Goal: Check status: Check status

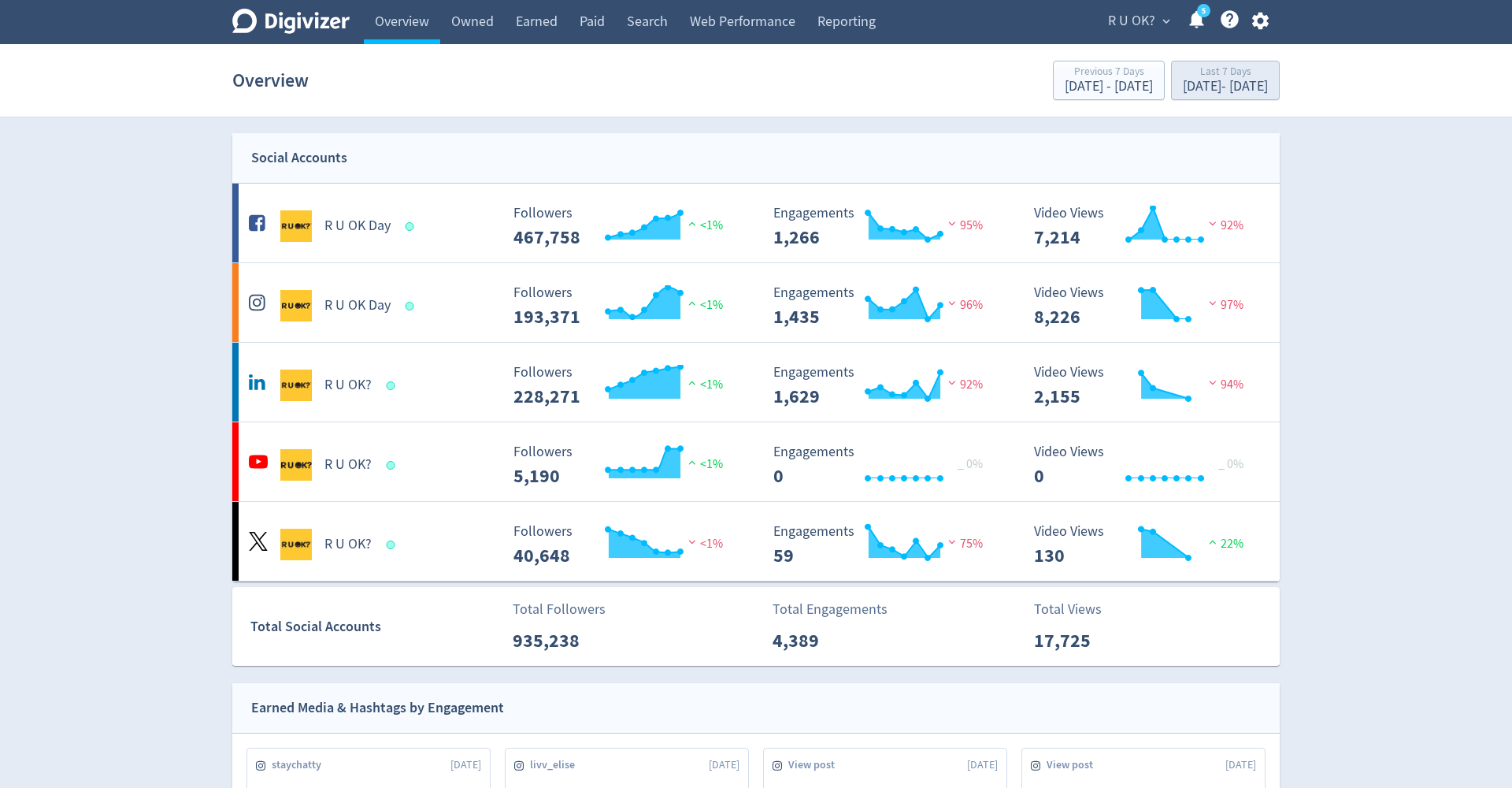
click at [1183, 93] on div "[DATE] - [DATE]" at bounding box center [1225, 86] width 85 height 14
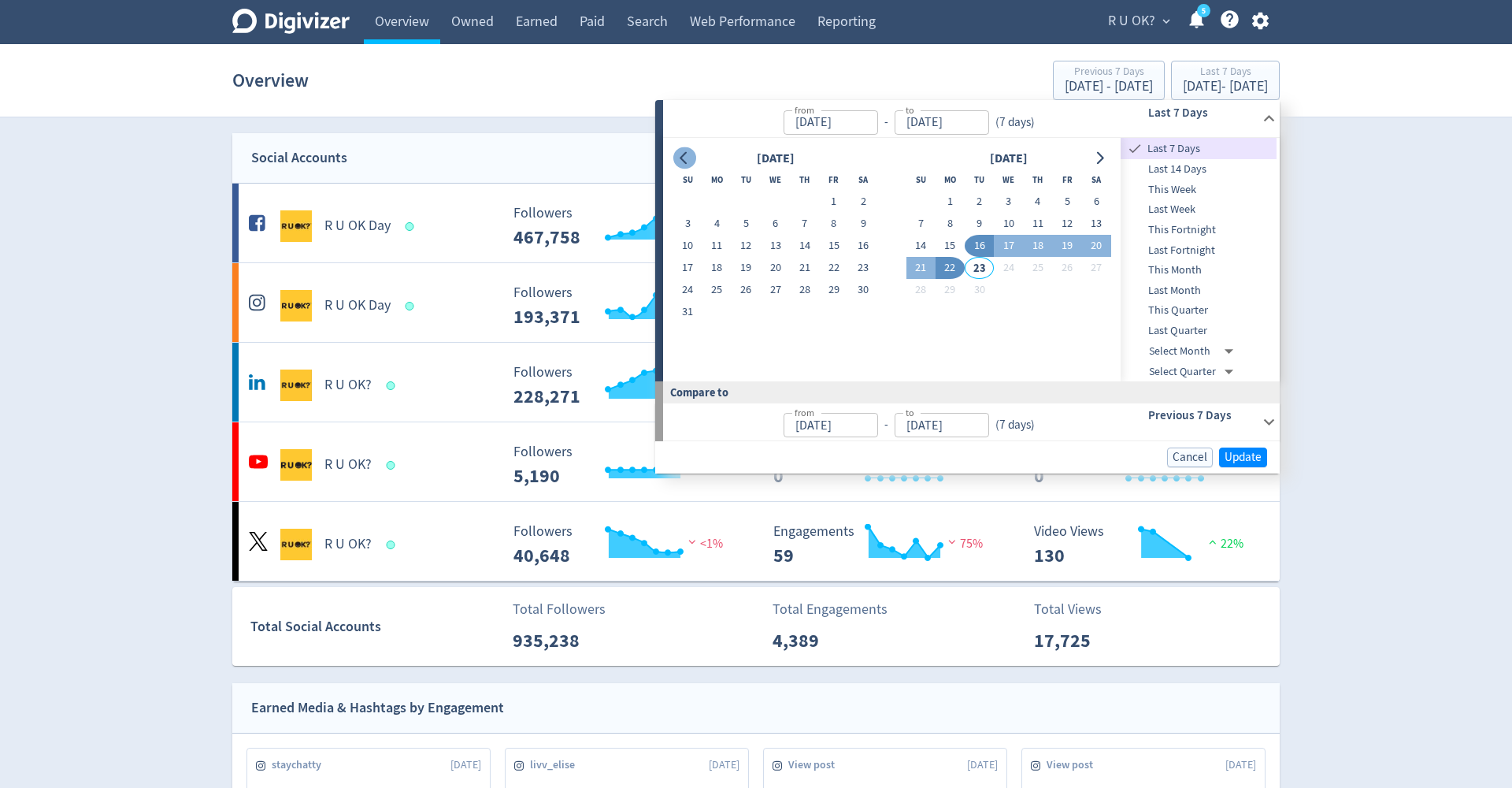
click at [685, 153] on icon "Go to previous month" at bounding box center [683, 158] width 7 height 13
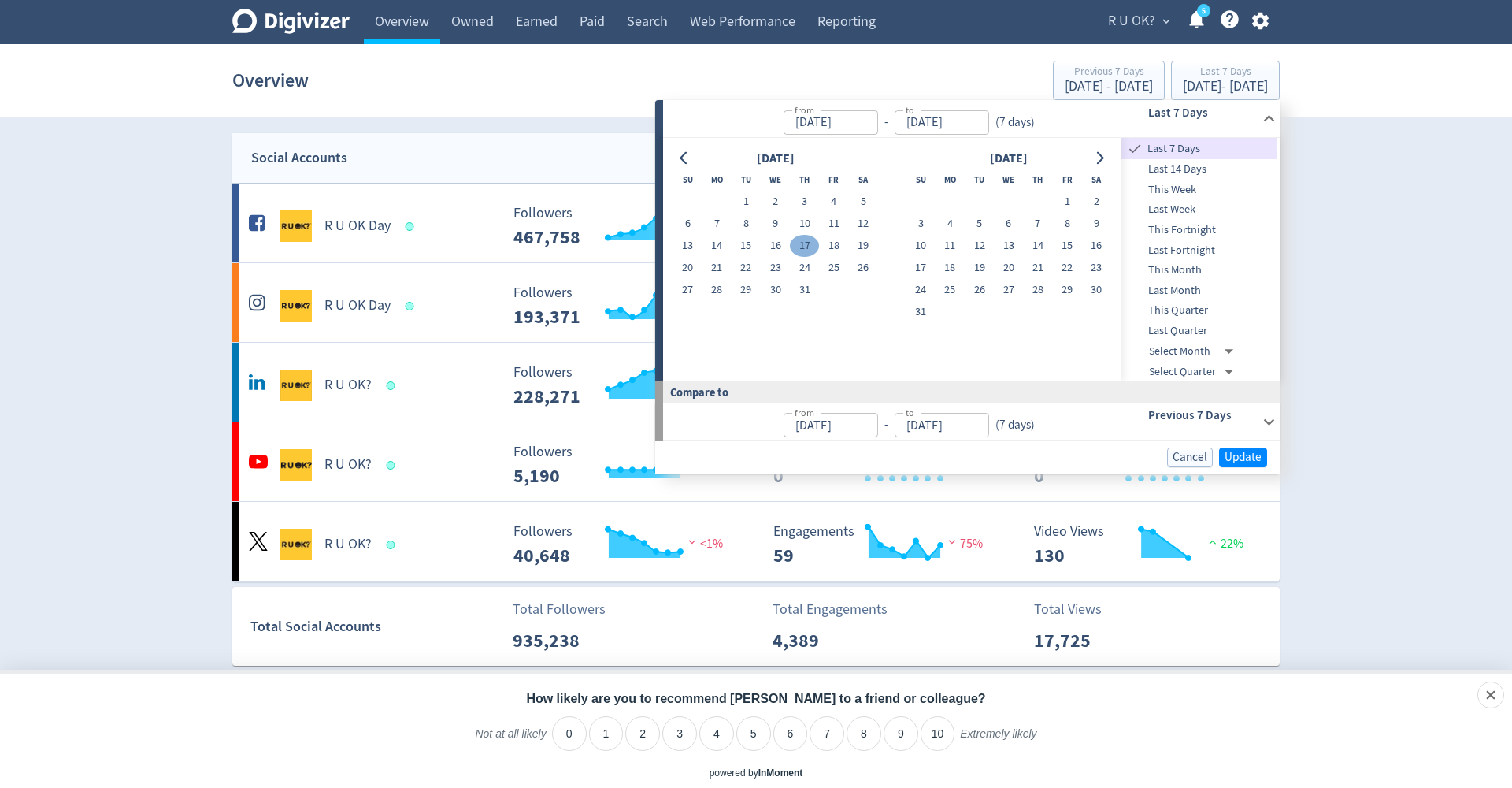
click at [808, 244] on button "17" at bounding box center [805, 246] width 29 height 22
type input "[DATE]"
click at [1105, 158] on icon "Go to next month" at bounding box center [1099, 158] width 13 height 13
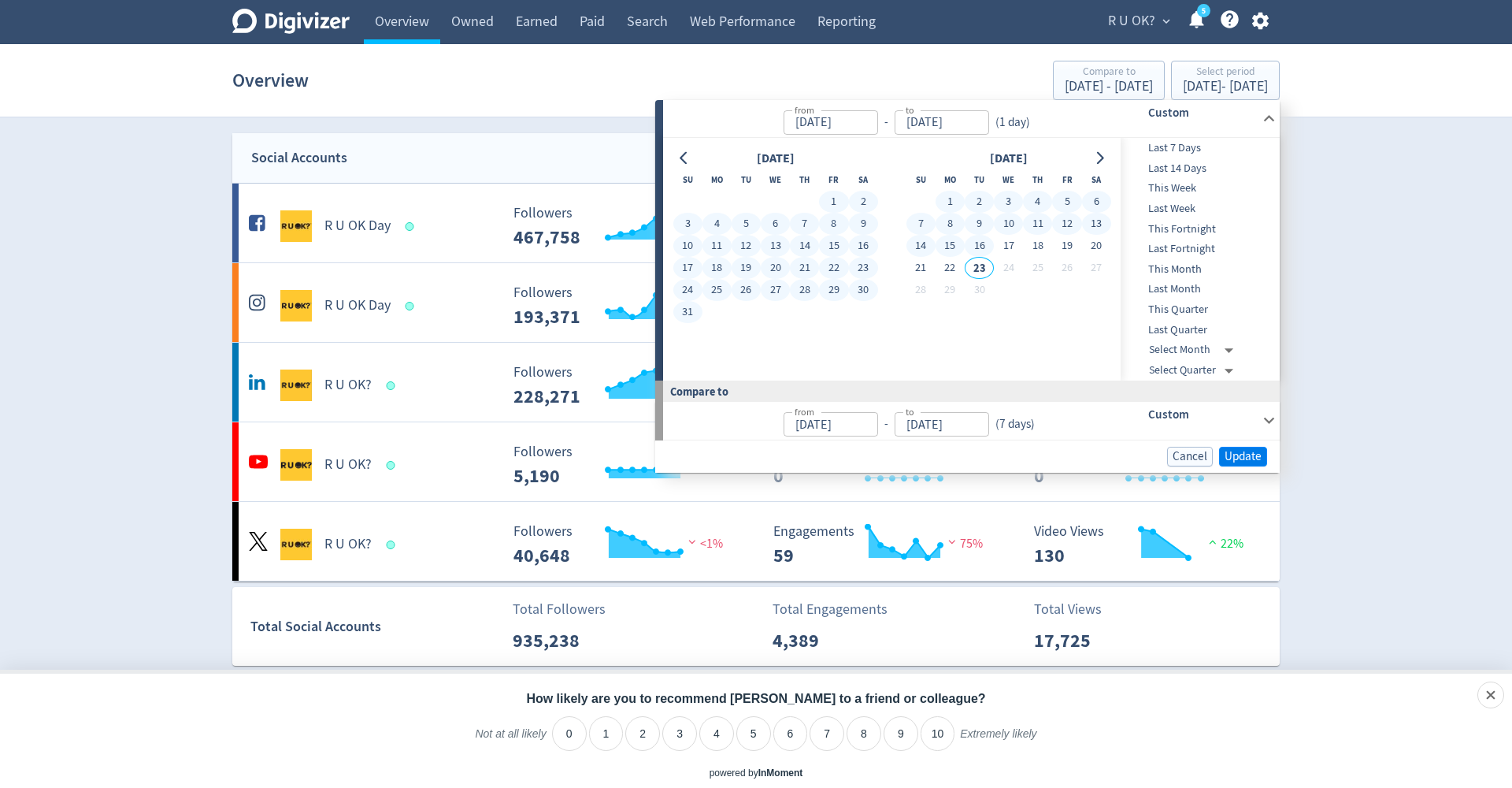
click at [1261, 450] on button "Update" at bounding box center [1243, 456] width 48 height 20
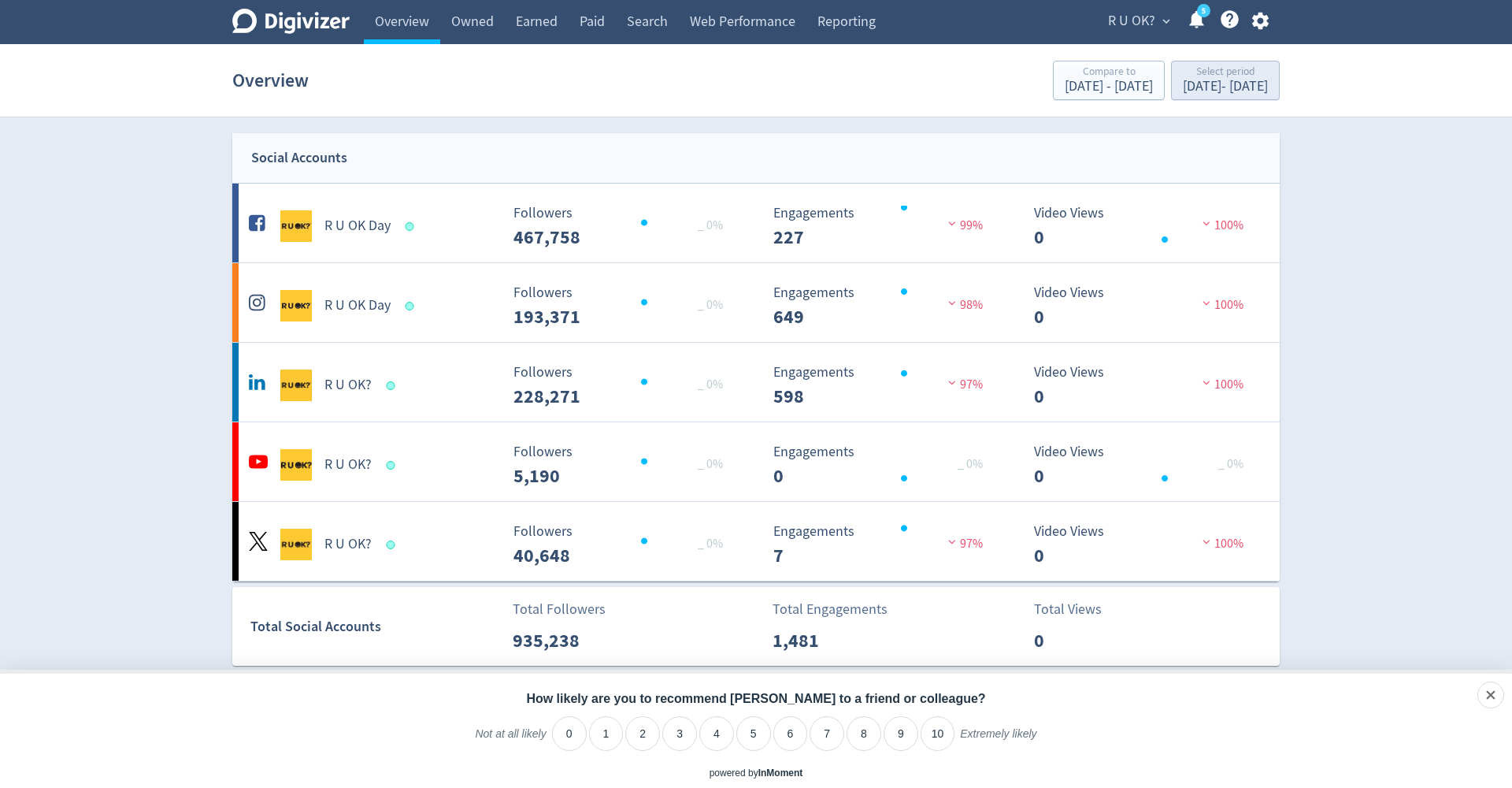
click at [1228, 80] on div "[DATE] - [DATE]" at bounding box center [1225, 86] width 85 height 14
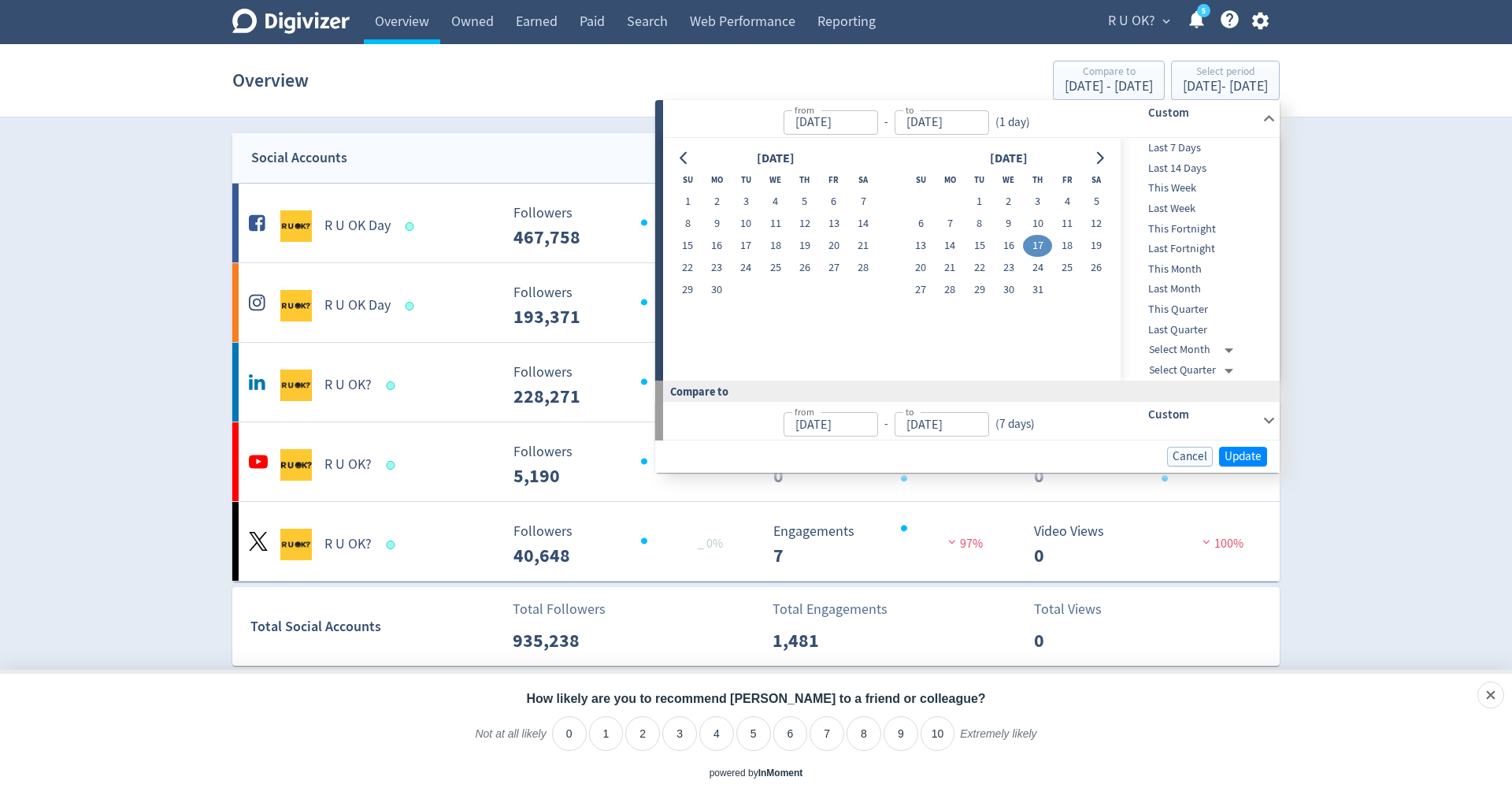
click at [1040, 245] on button "17" at bounding box center [1037, 246] width 29 height 22
click at [1101, 157] on icon "Go to next month" at bounding box center [1099, 158] width 13 height 13
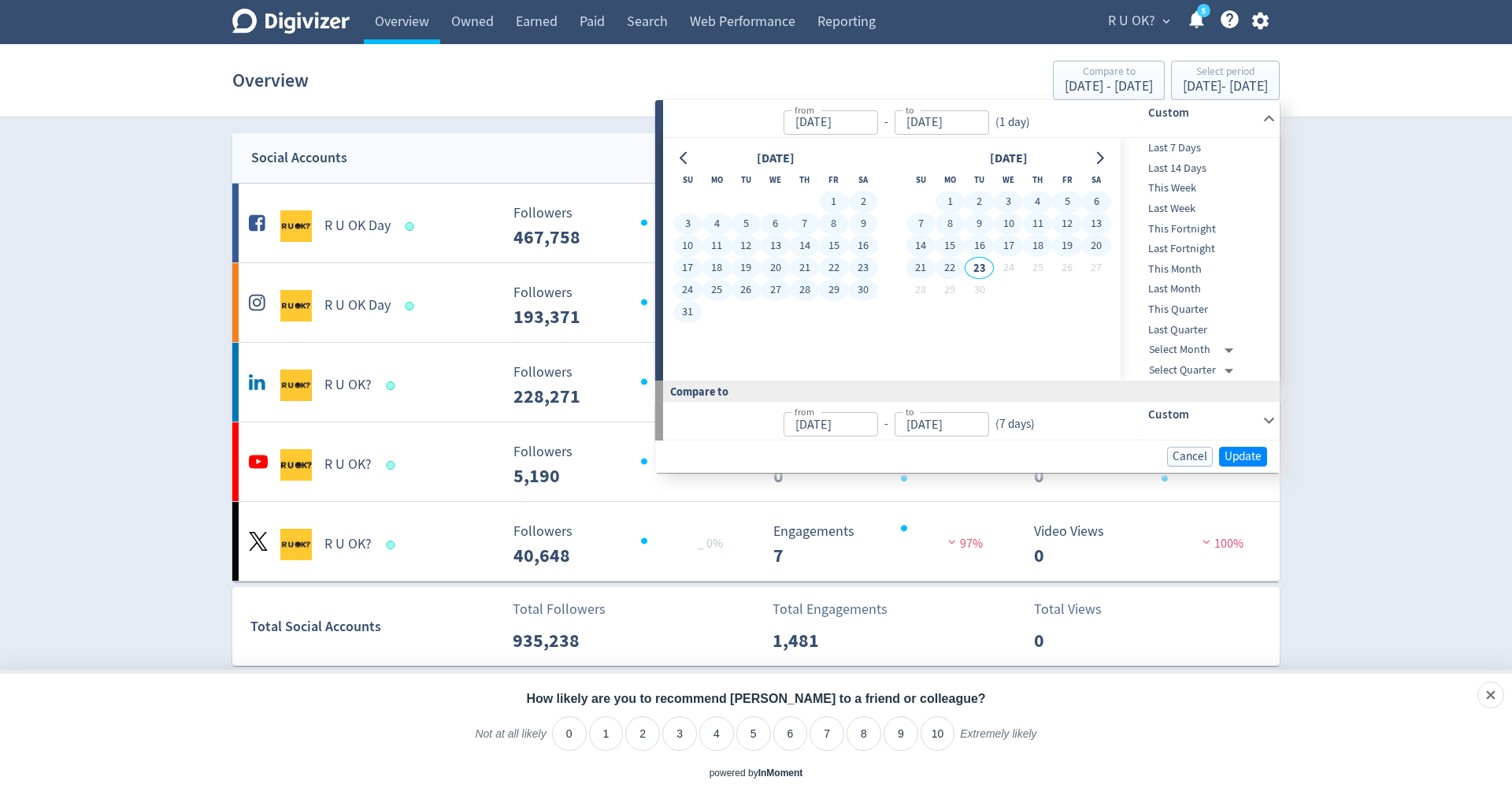
click at [955, 271] on button "22" at bounding box center [950, 267] width 29 height 22
type input "[DATE]"
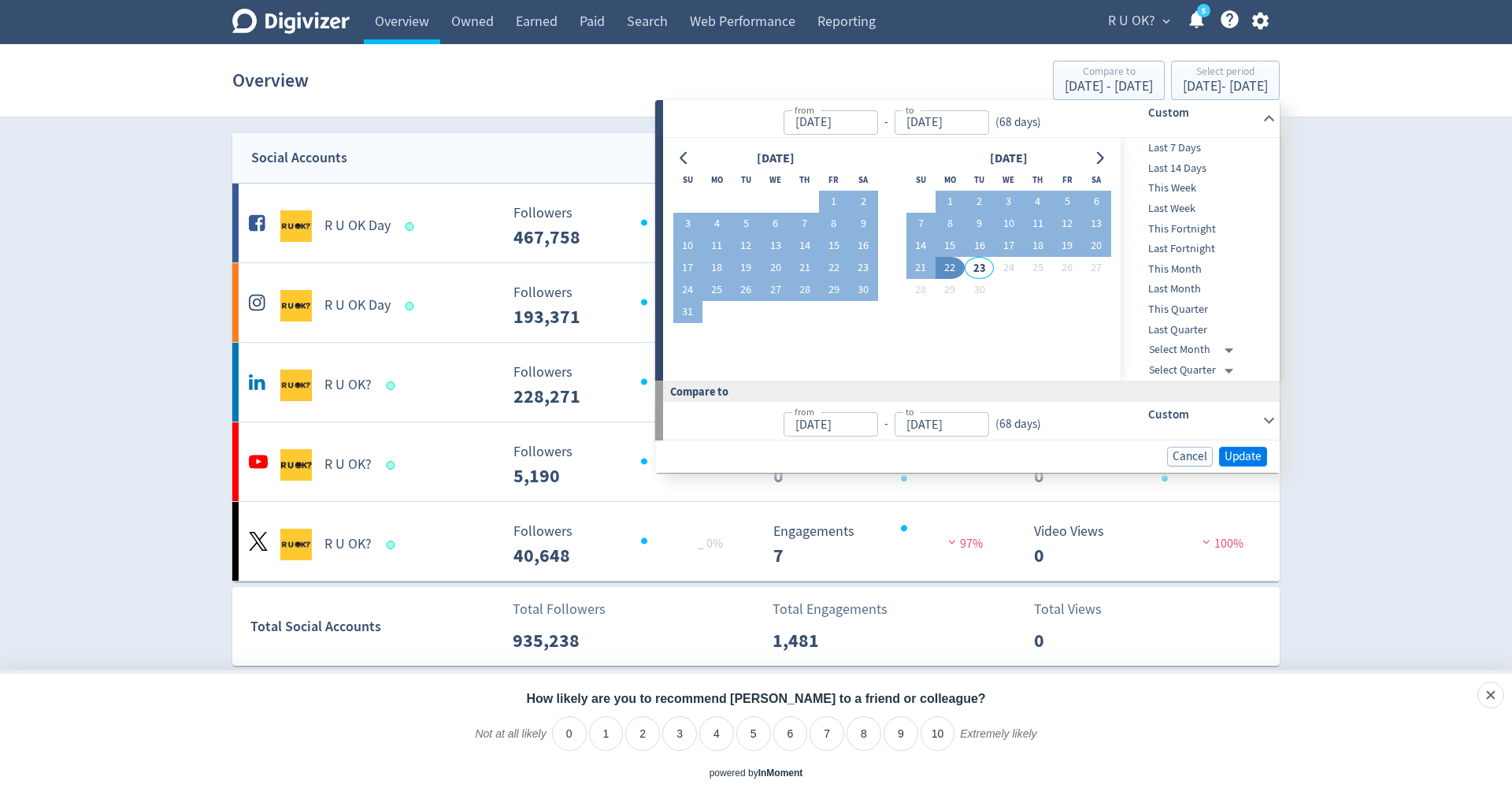
click at [1240, 450] on span "Update" at bounding box center [1243, 456] width 37 height 12
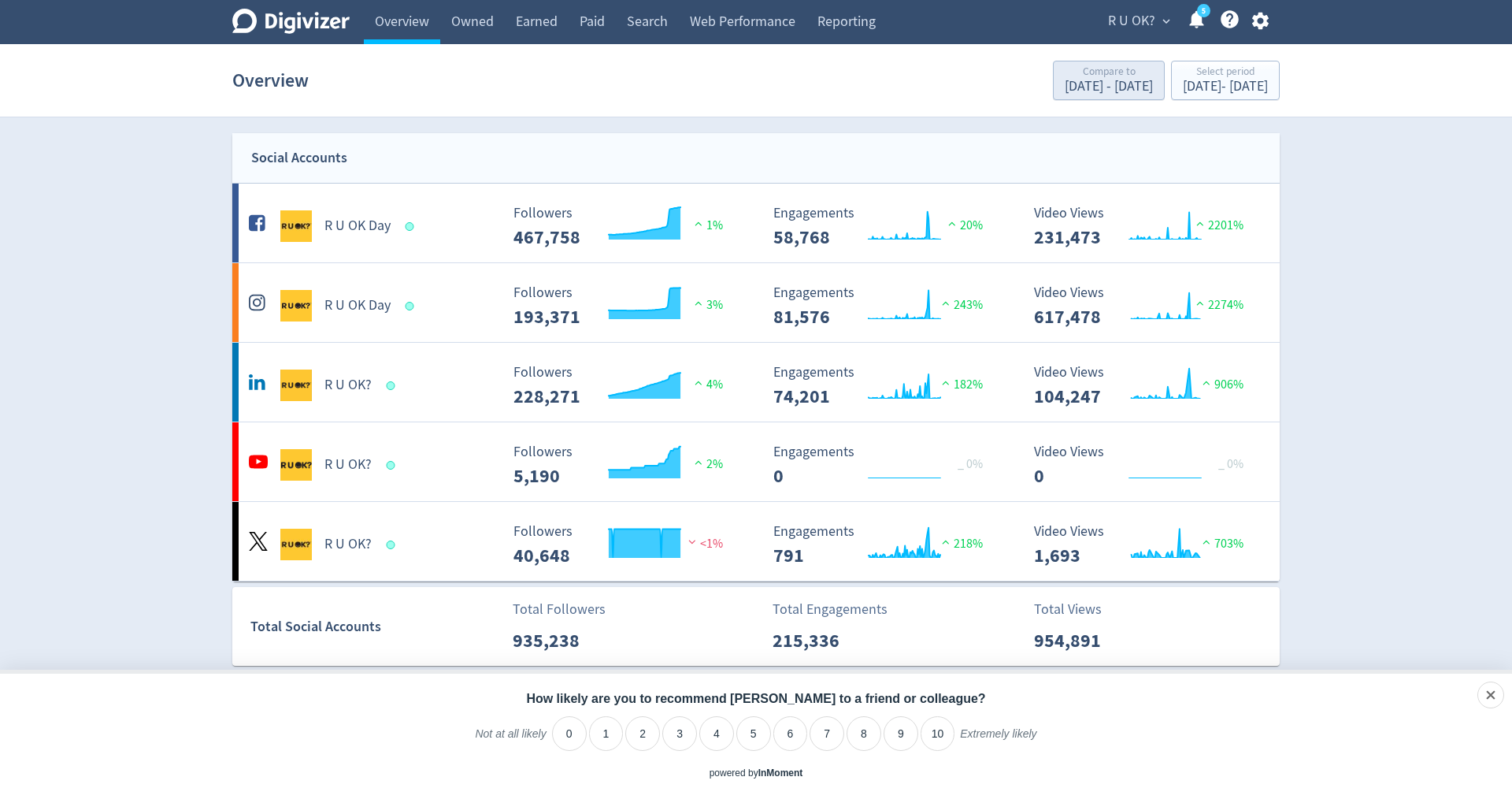
click at [1065, 66] on div "Compare to" at bounding box center [1109, 73] width 88 height 14
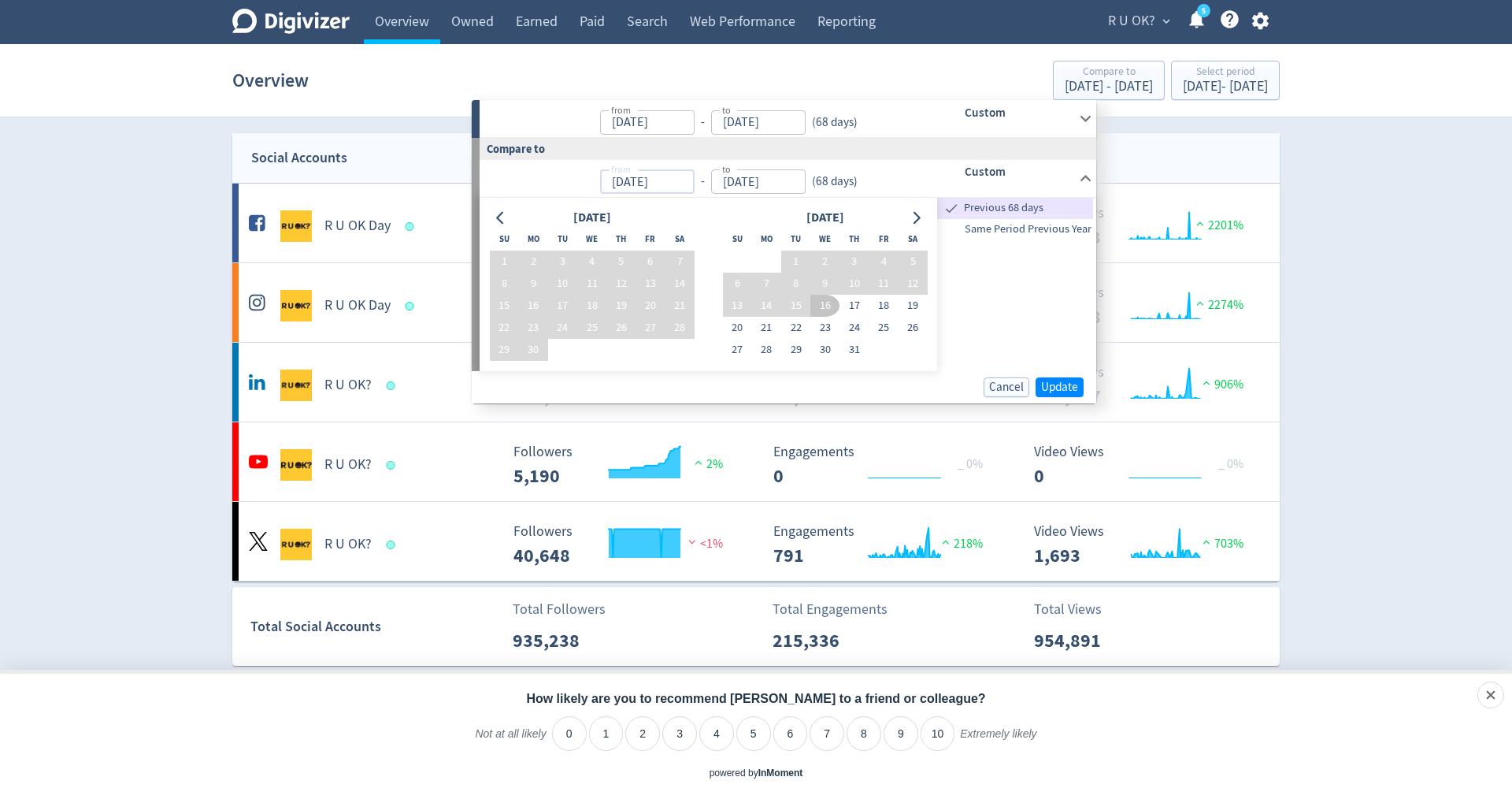
drag, startPoint x: 644, startPoint y: 186, endPoint x: 577, endPoint y: 177, distance: 67.6
click at [577, 177] on p "from [DATE] from - to [DATE] to ( 68 days )" at bounding box center [674, 178] width 367 height 31
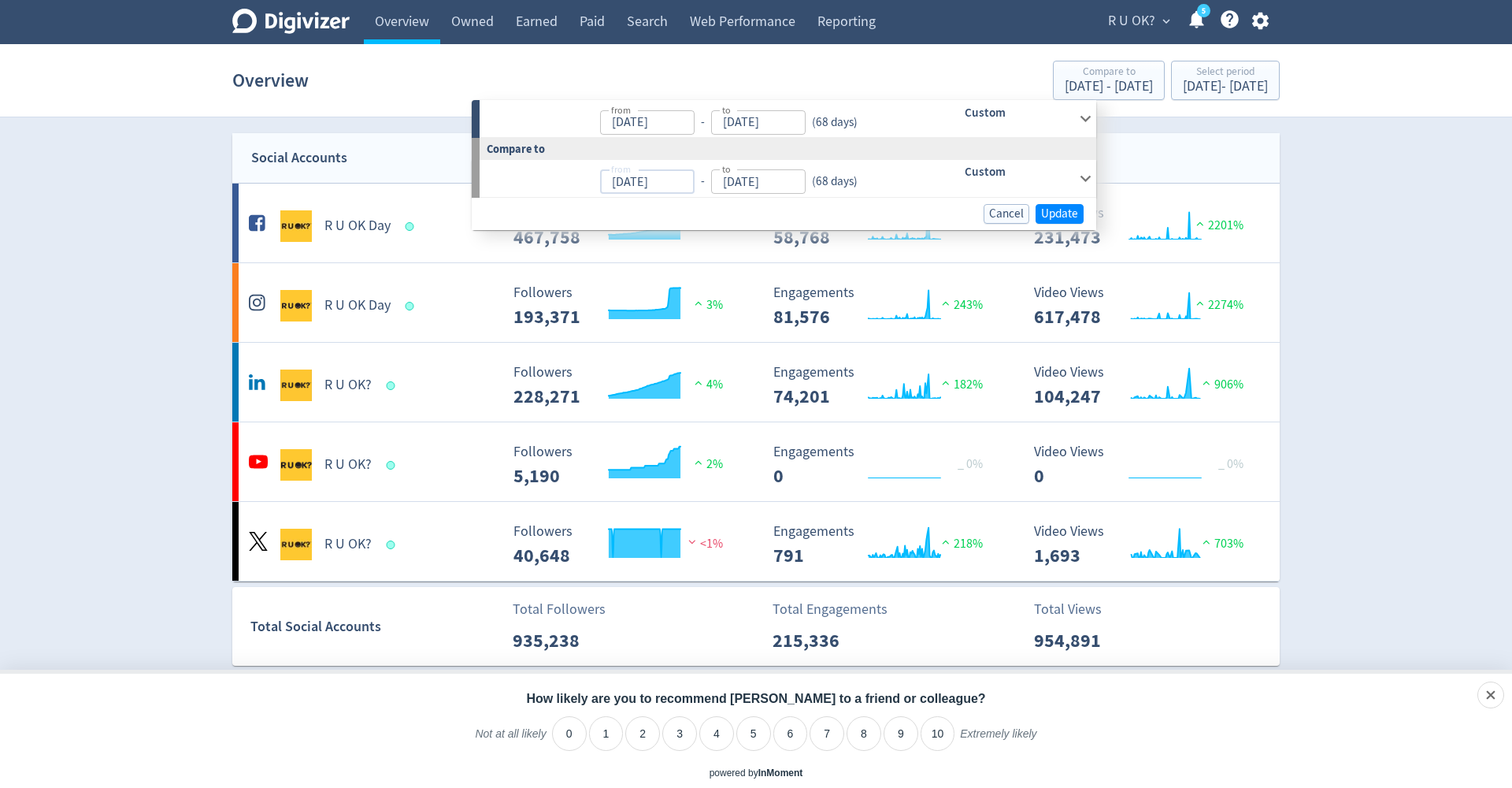
click at [628, 183] on input "[DATE]" at bounding box center [647, 181] width 94 height 25
click at [623, 186] on input "[DATE]" at bounding box center [647, 181] width 94 height 25
type input "[DATE]"
click at [740, 185] on input "[DATE]" at bounding box center [758, 181] width 94 height 25
type input "[DATE]"
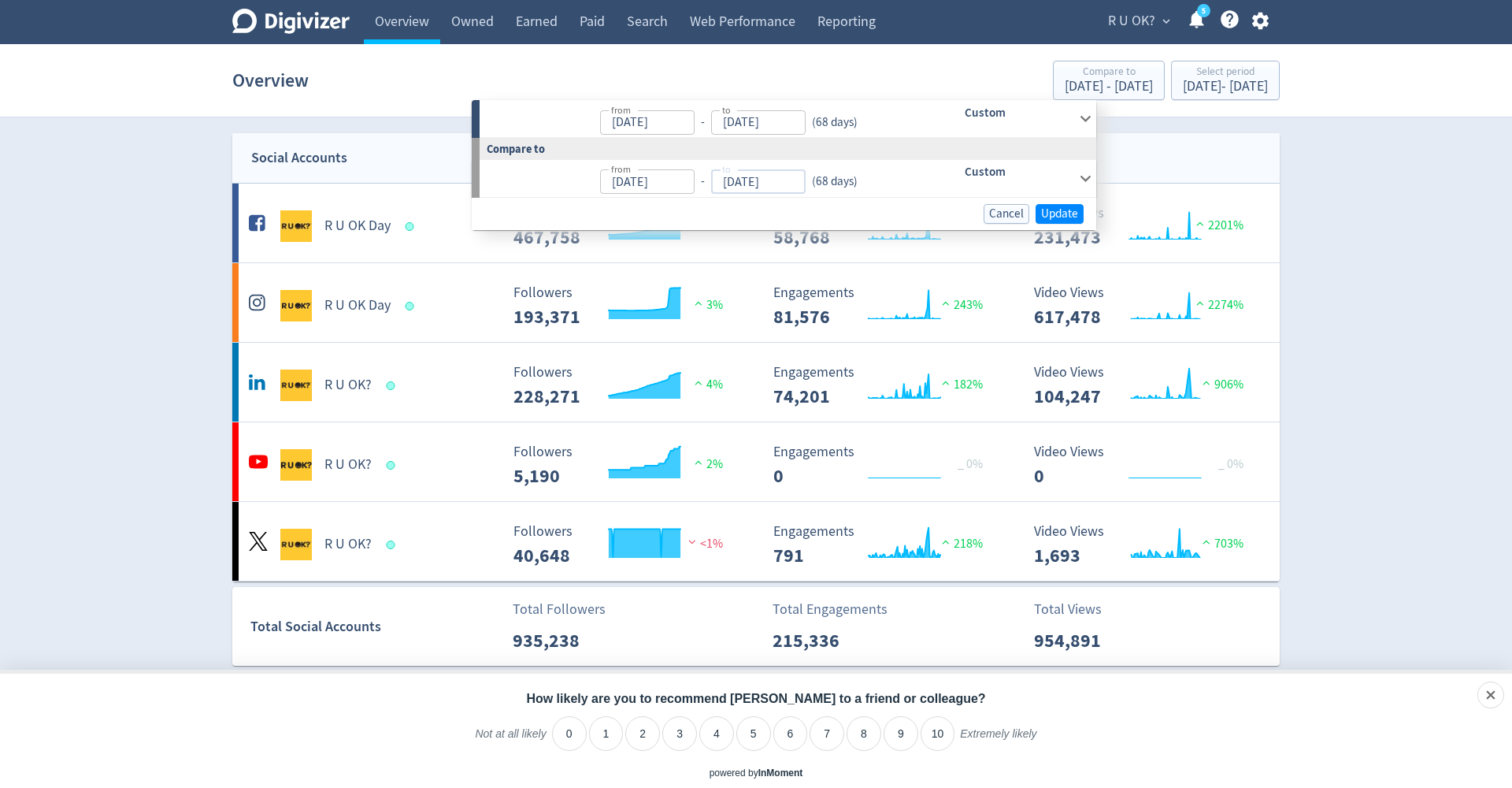
type input "[DATE]"
click at [689, 182] on input "[DATE]" at bounding box center [647, 181] width 94 height 25
click at [628, 185] on input "[DATE]" at bounding box center [647, 181] width 94 height 25
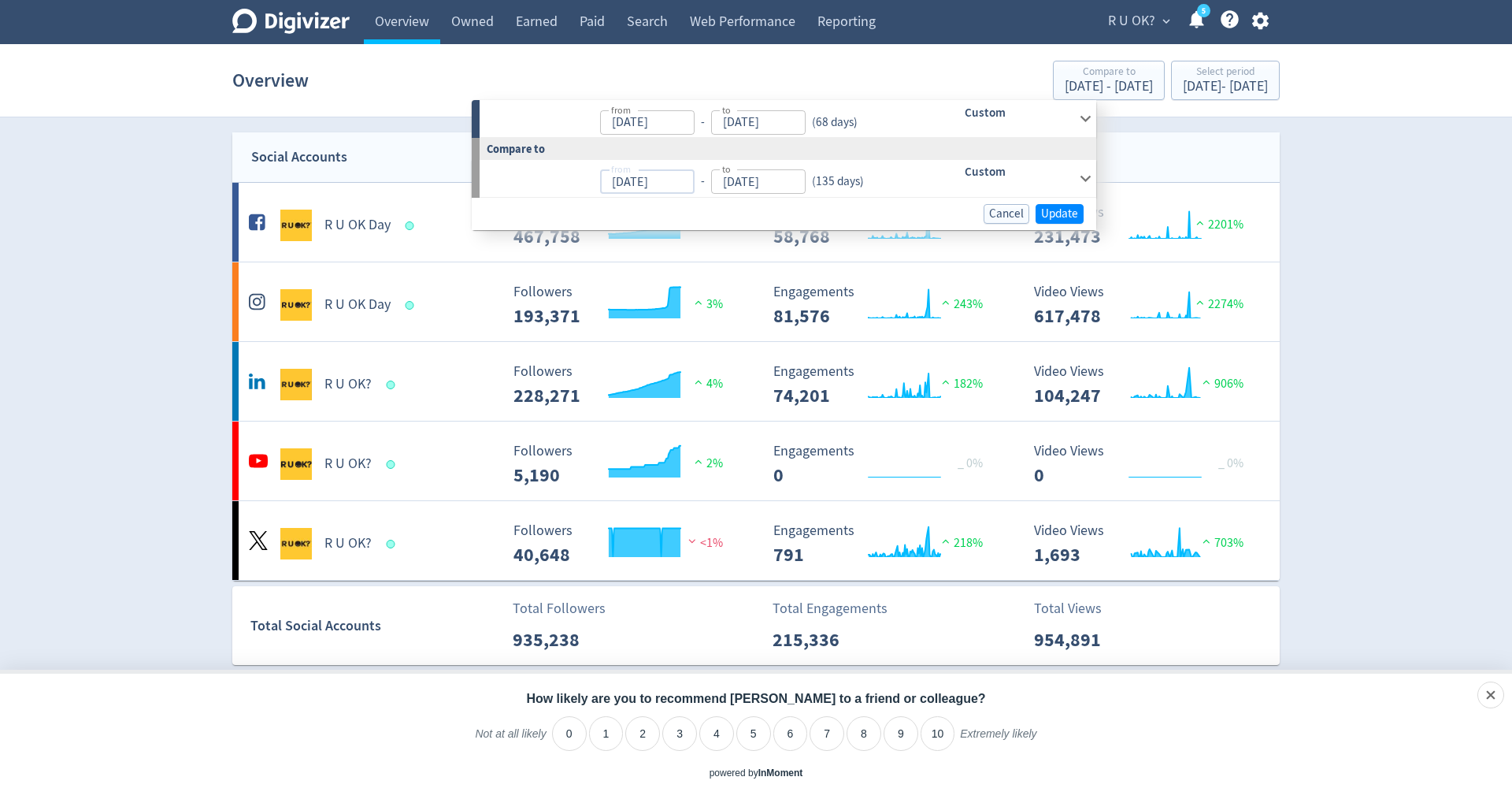
type input "[DATE]"
click at [790, 185] on input "[DATE]" at bounding box center [758, 181] width 94 height 25
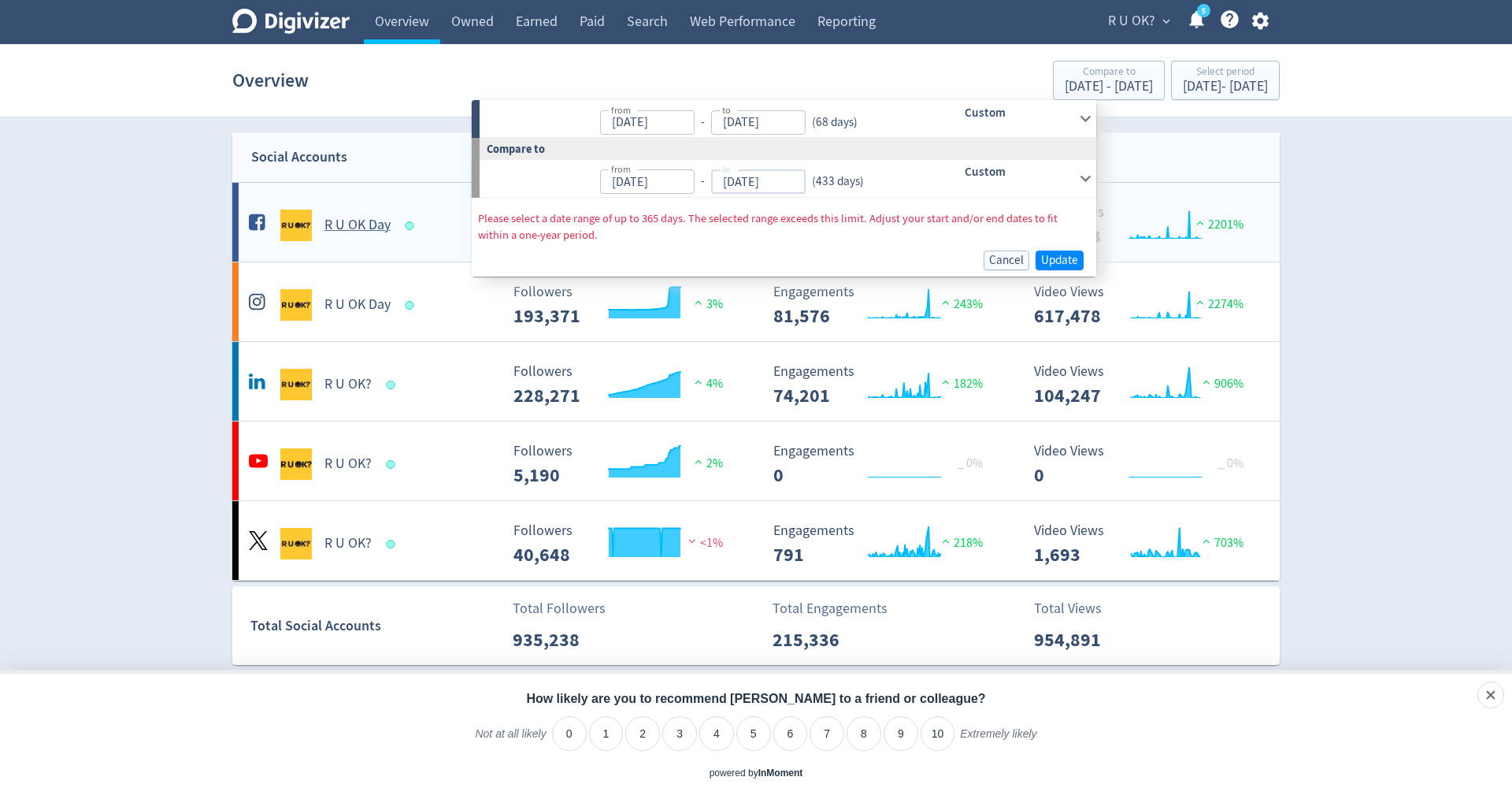
type input "[DATE]"
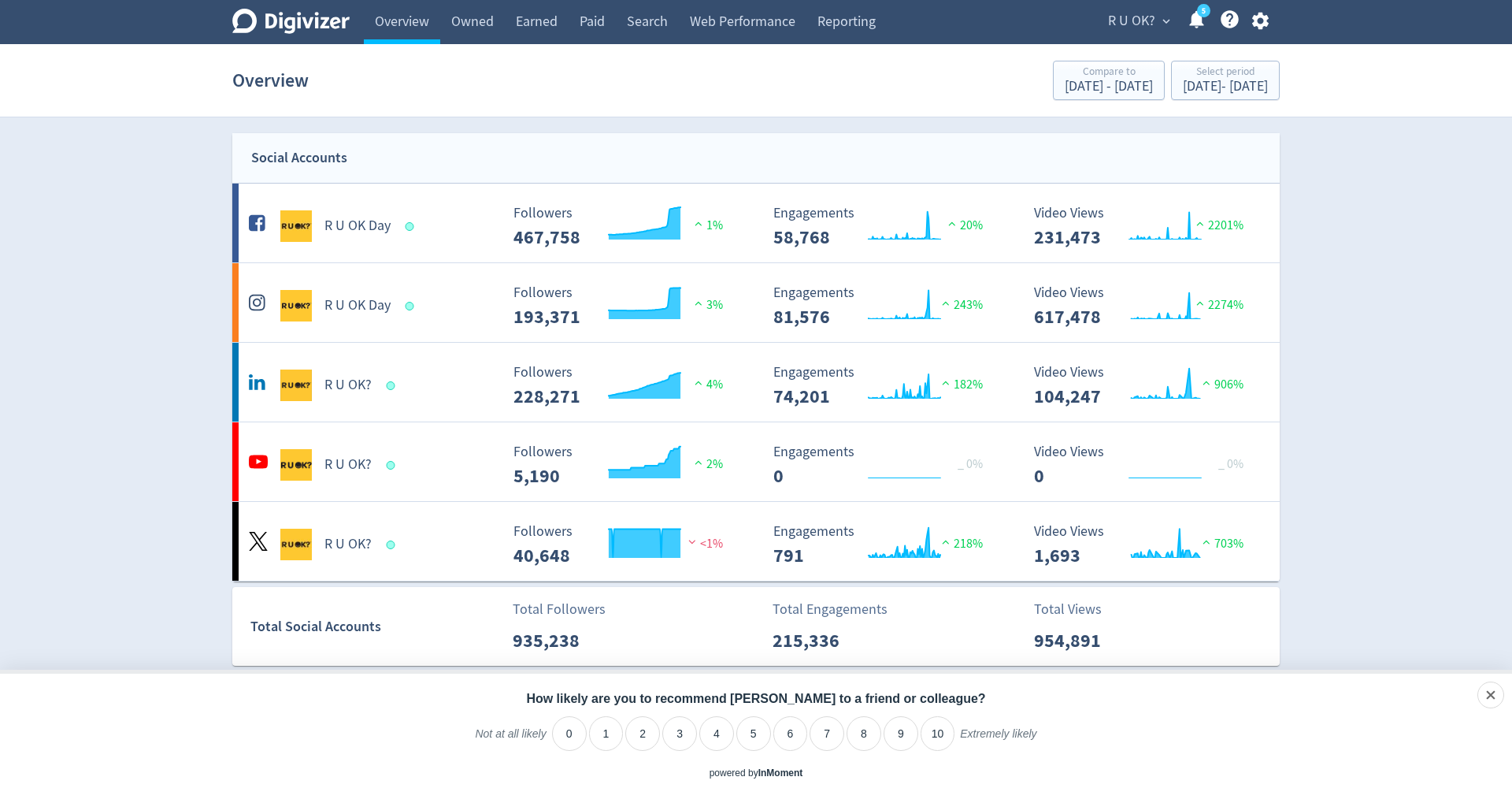
scroll to position [0, 0]
click at [1065, 75] on div "Compare to" at bounding box center [1109, 73] width 88 height 14
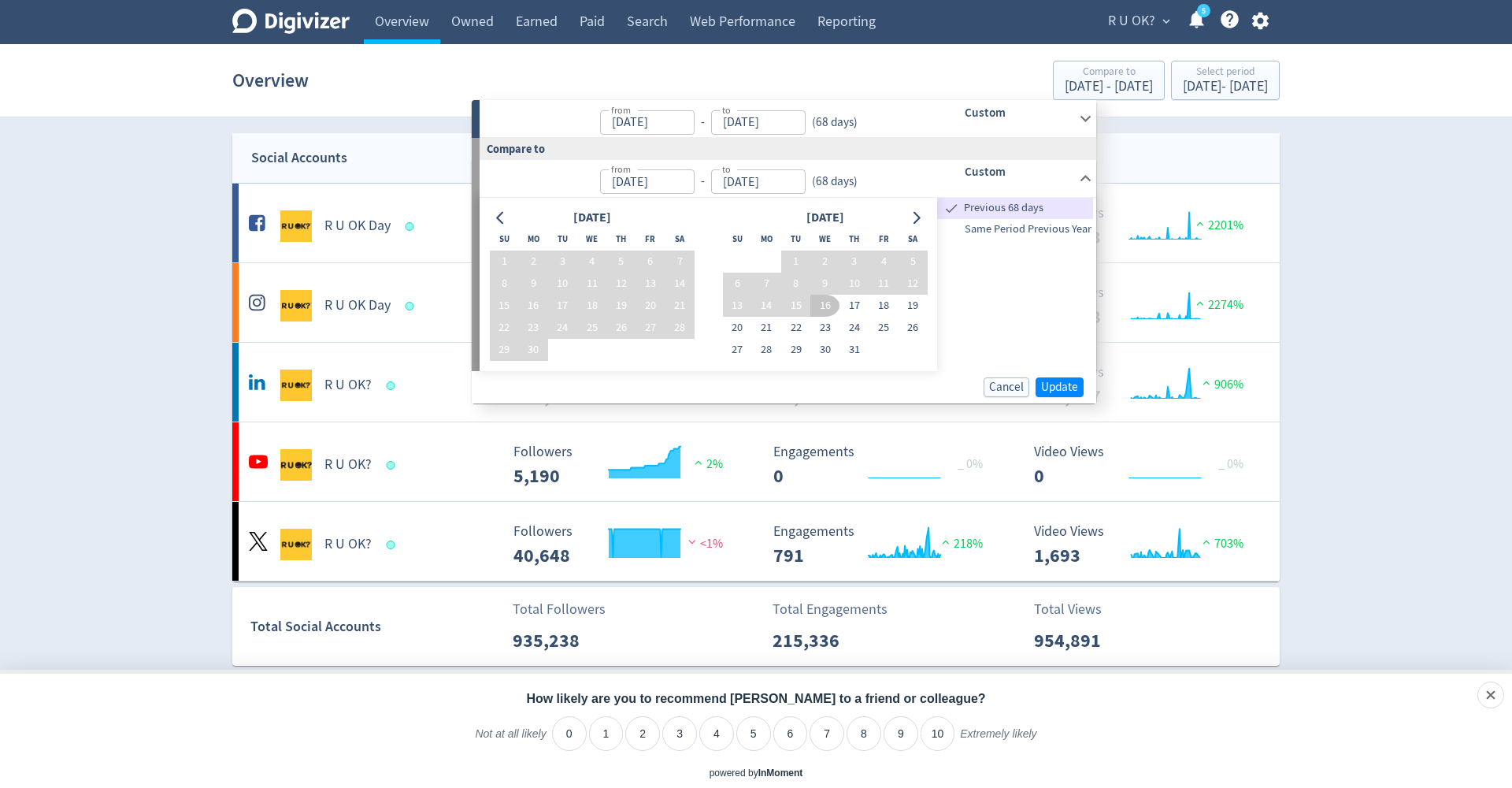
click at [1078, 114] on icon at bounding box center [1086, 119] width 22 height 22
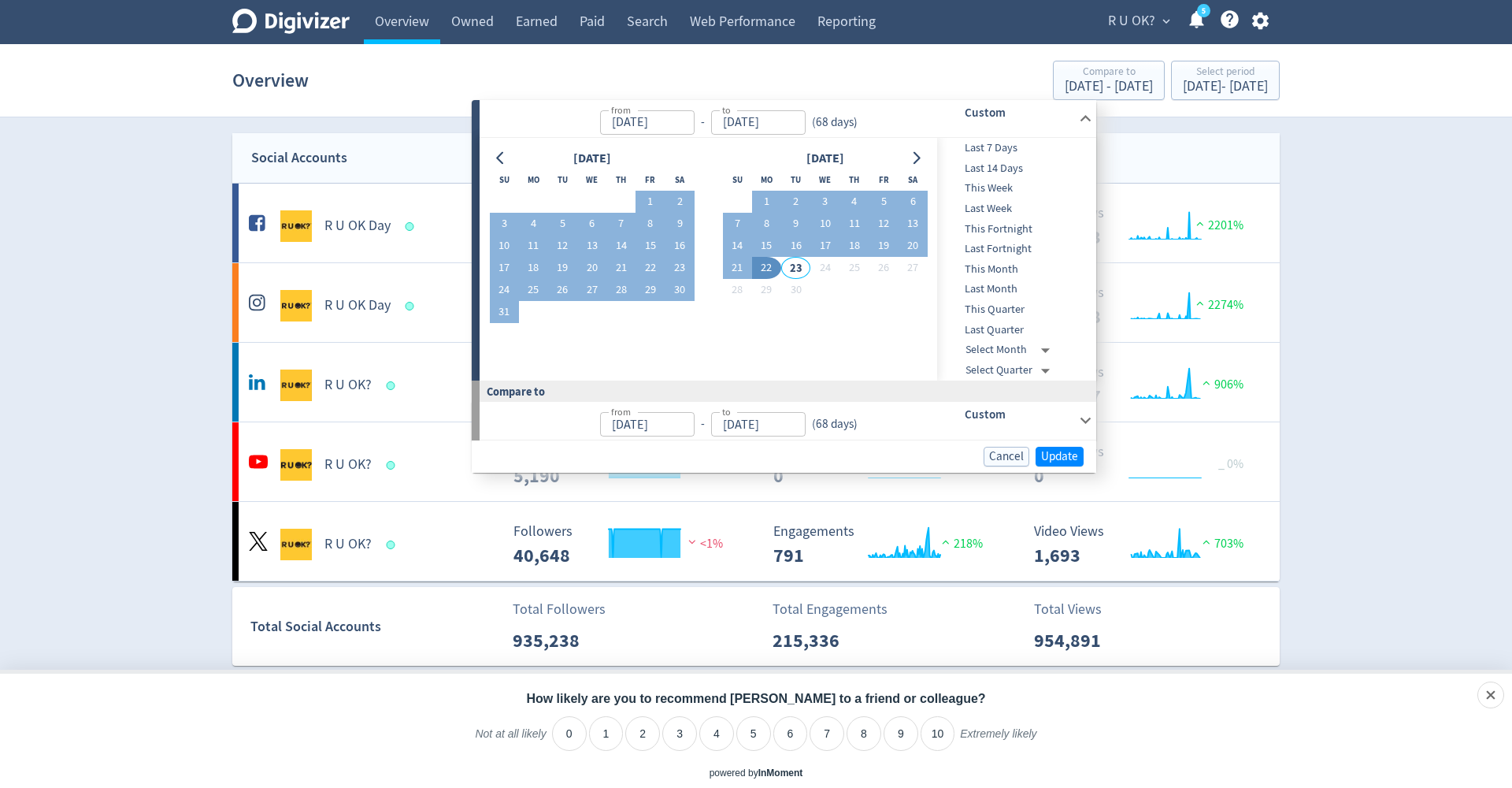
click at [1080, 114] on icon at bounding box center [1086, 119] width 22 height 22
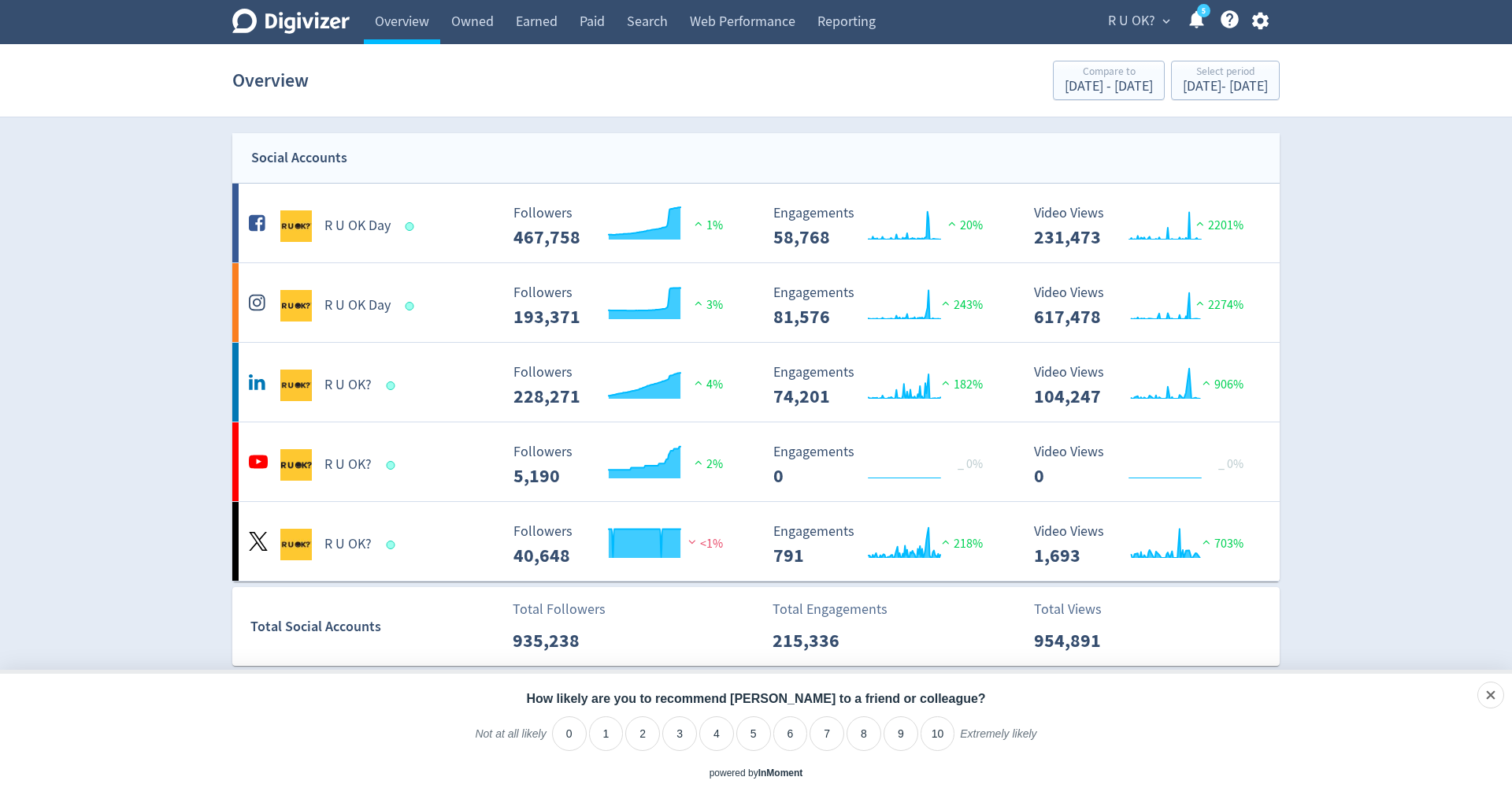
click at [1196, 29] on icon at bounding box center [1197, 20] width 22 height 22
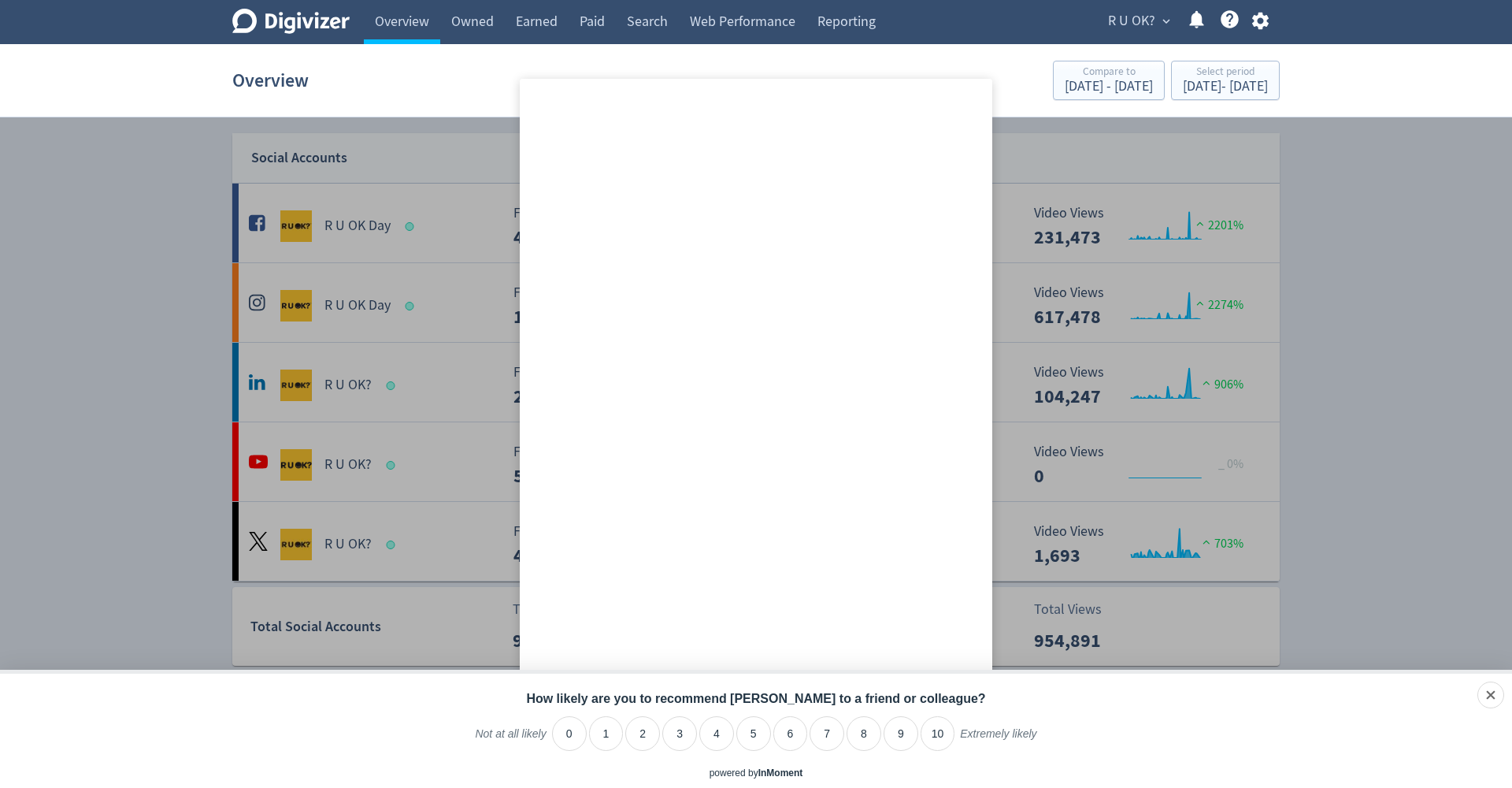
click at [1407, 220] on div at bounding box center [756, 394] width 1512 height 788
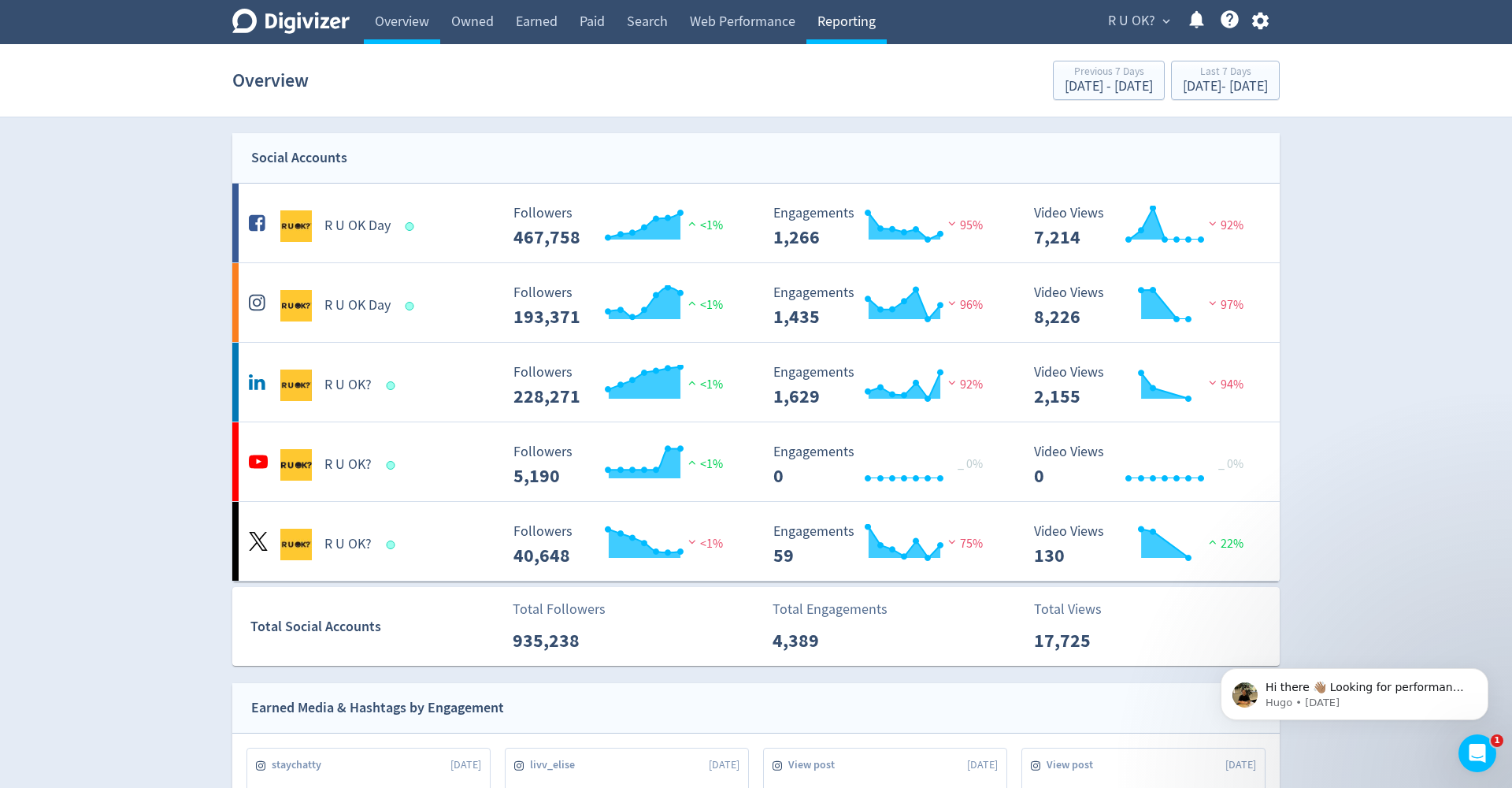
click at [837, 23] on link "Reporting" at bounding box center [847, 22] width 81 height 44
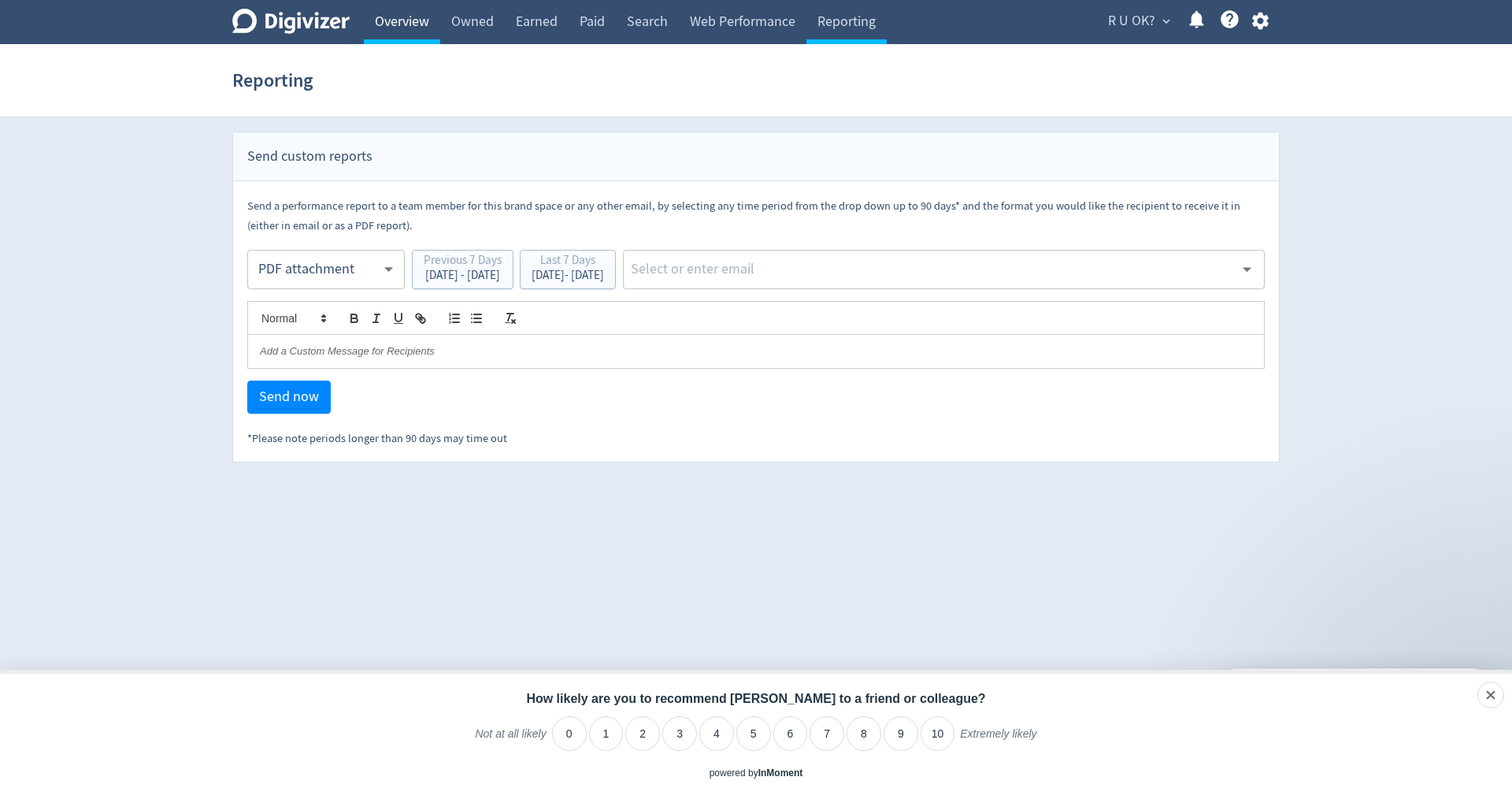
click at [433, 24] on link "Overview" at bounding box center [402, 22] width 77 height 44
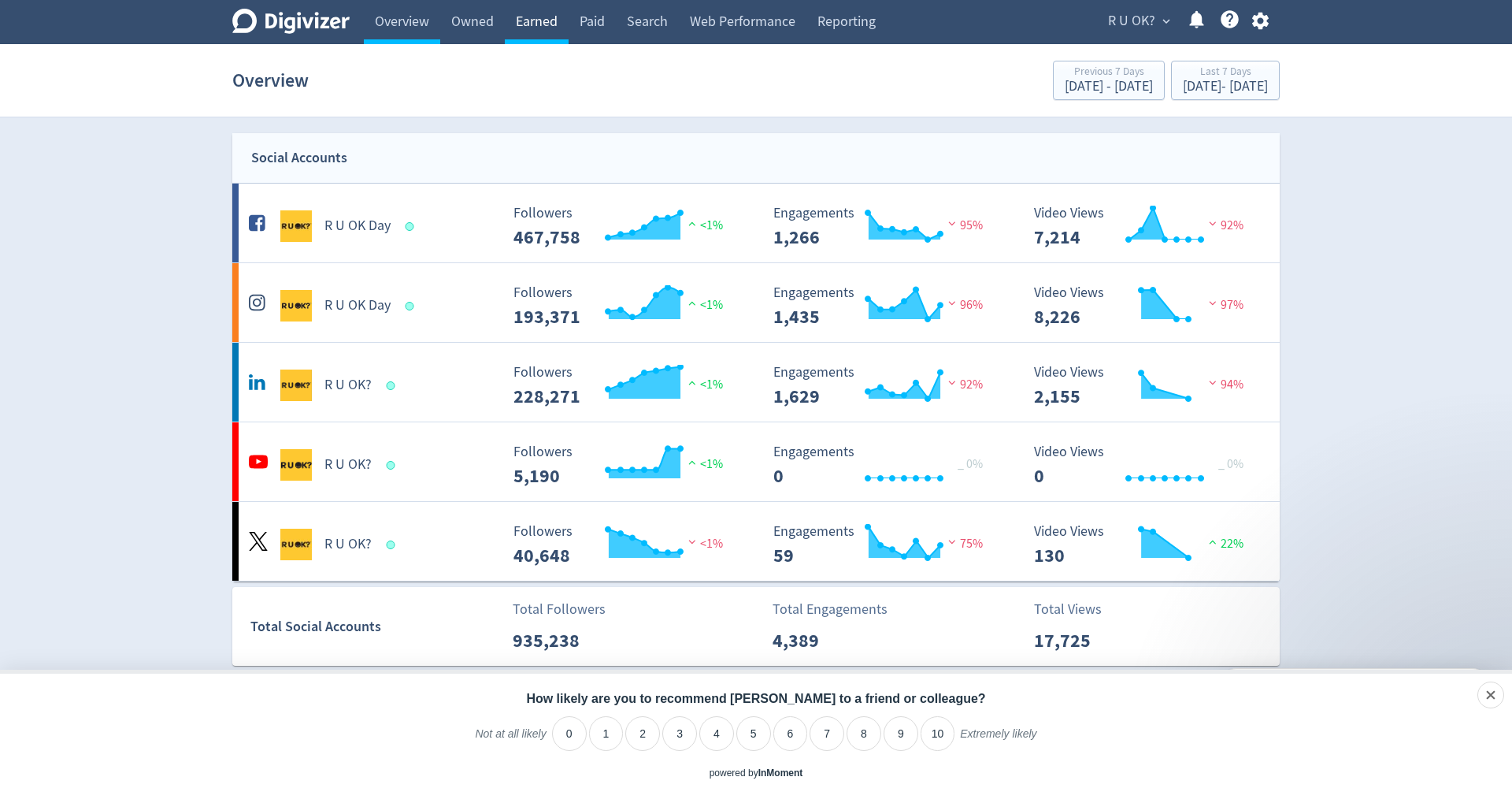
click at [537, 28] on link "Earned" at bounding box center [536, 22] width 64 height 44
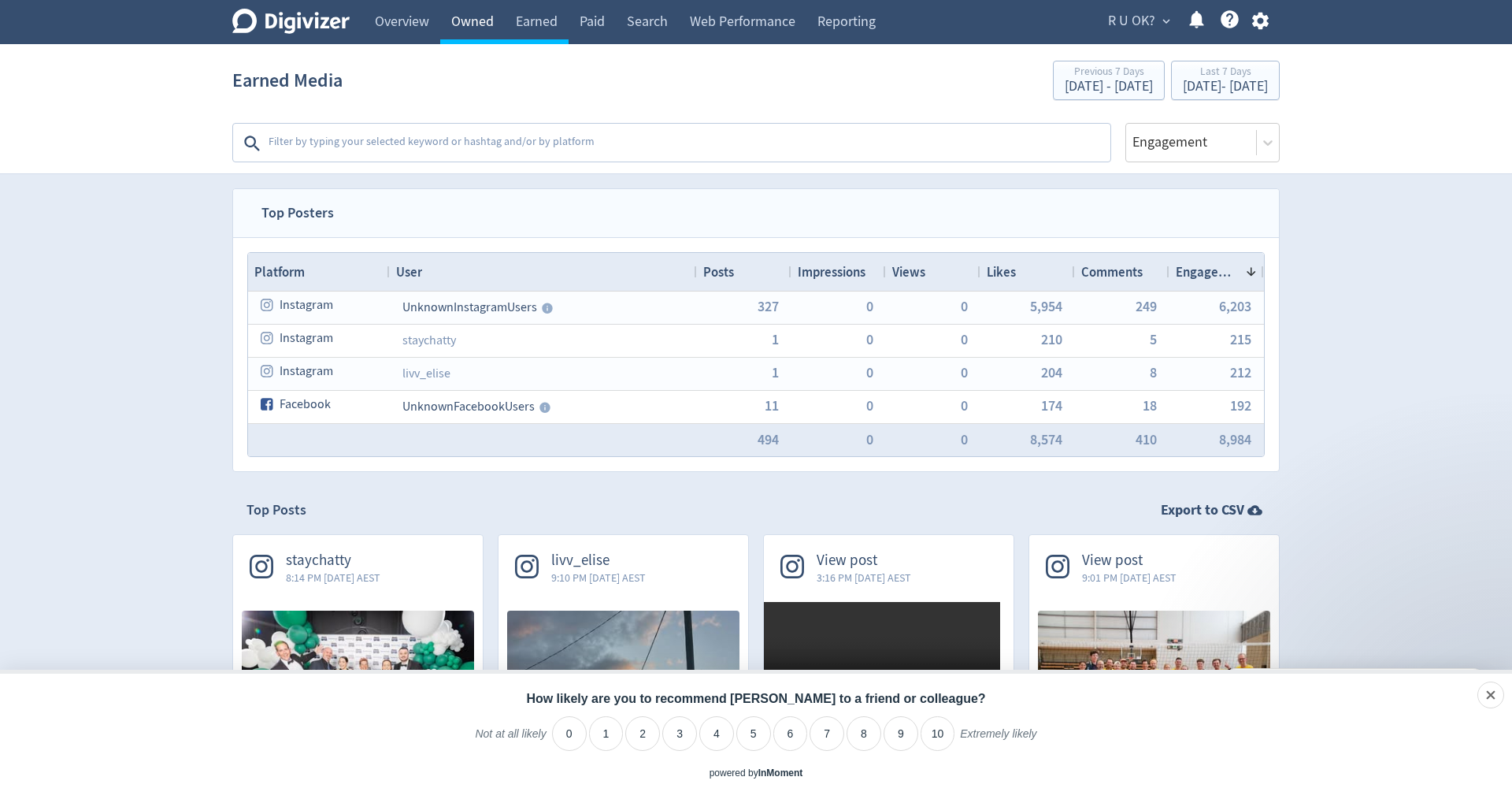
click at [497, 31] on link "Owned" at bounding box center [473, 22] width 65 height 44
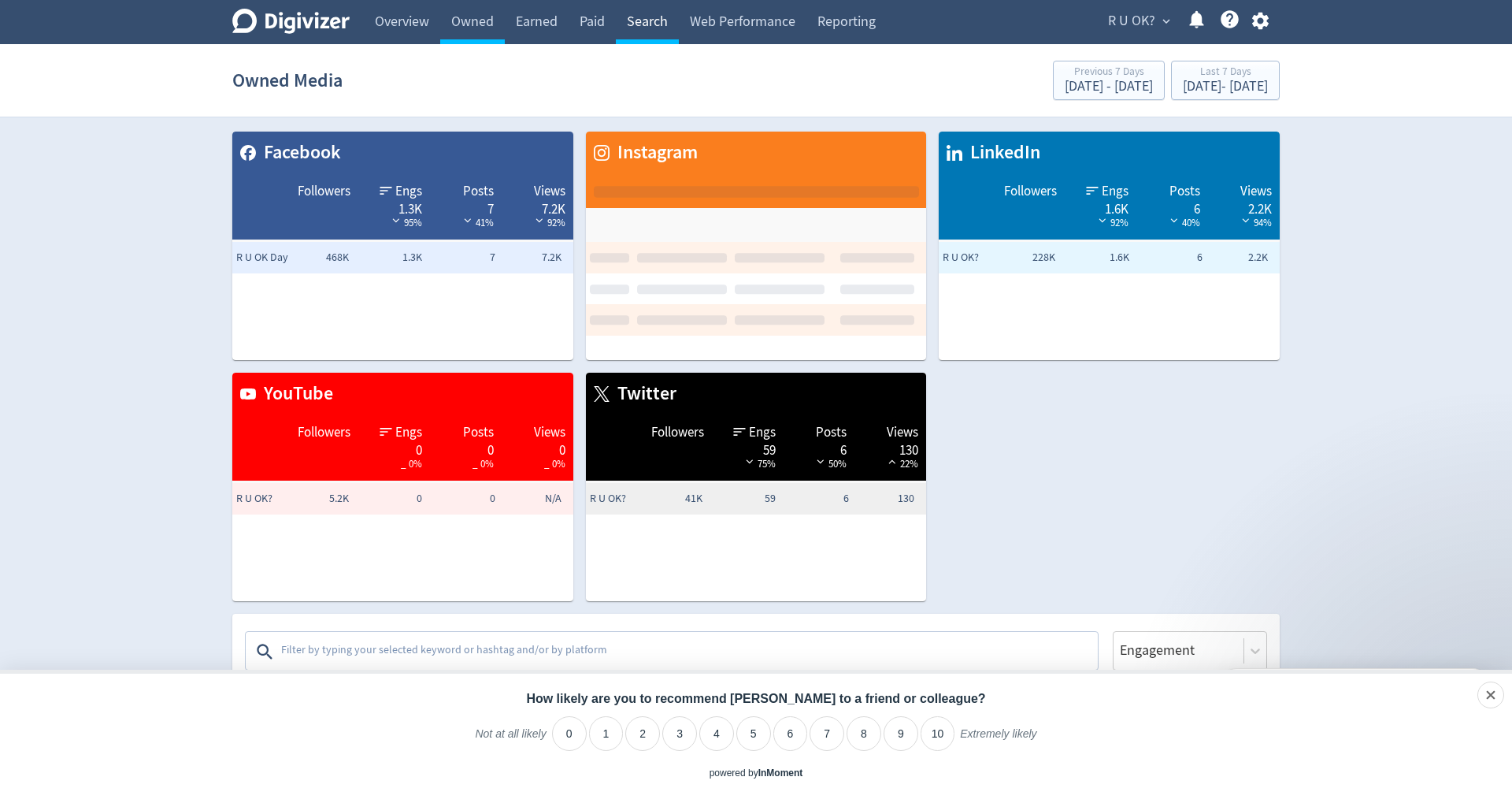
click at [612, 28] on link "Paid" at bounding box center [592, 22] width 47 height 44
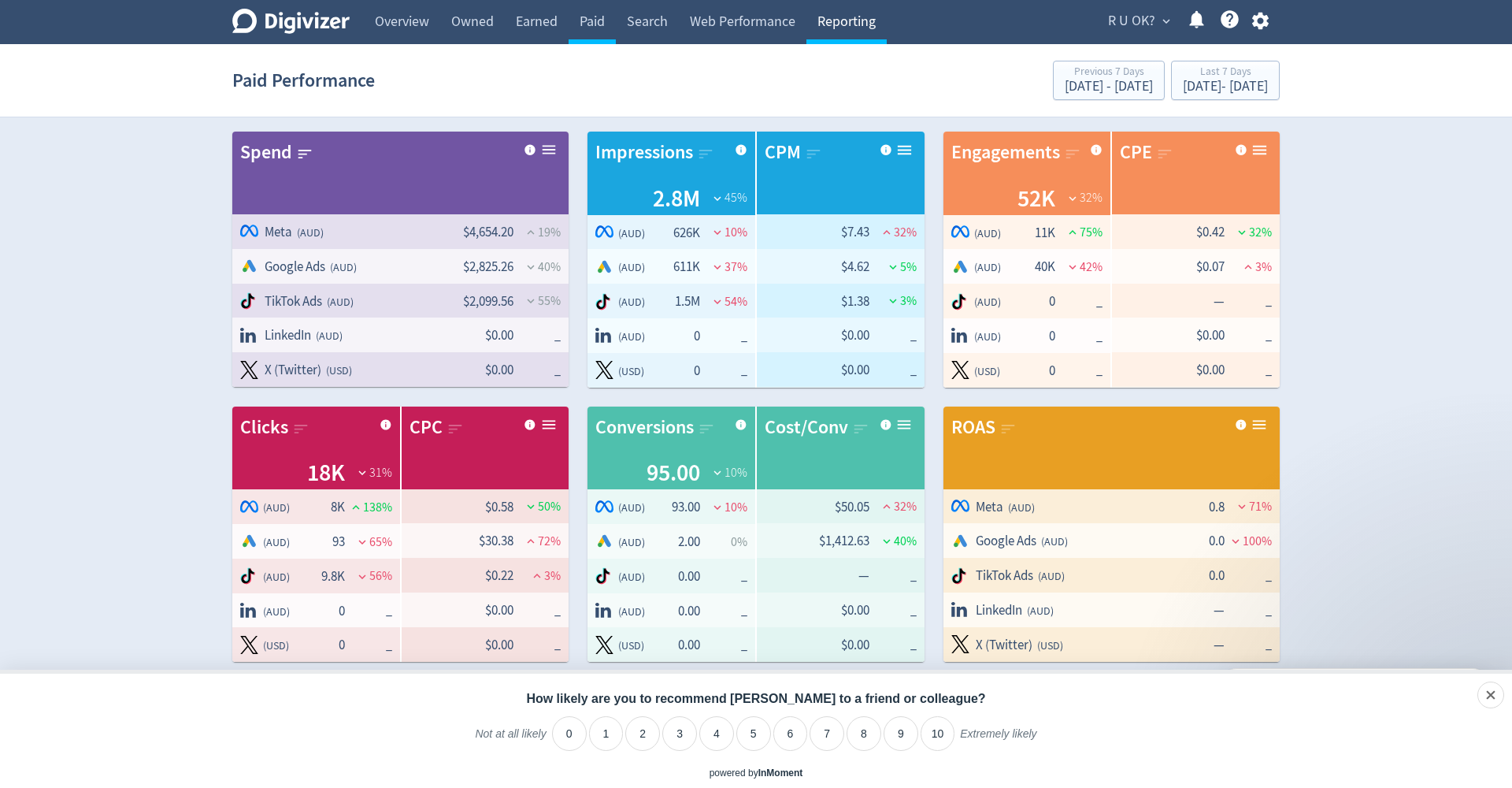
click at [856, 32] on link "Reporting" at bounding box center [847, 22] width 81 height 44
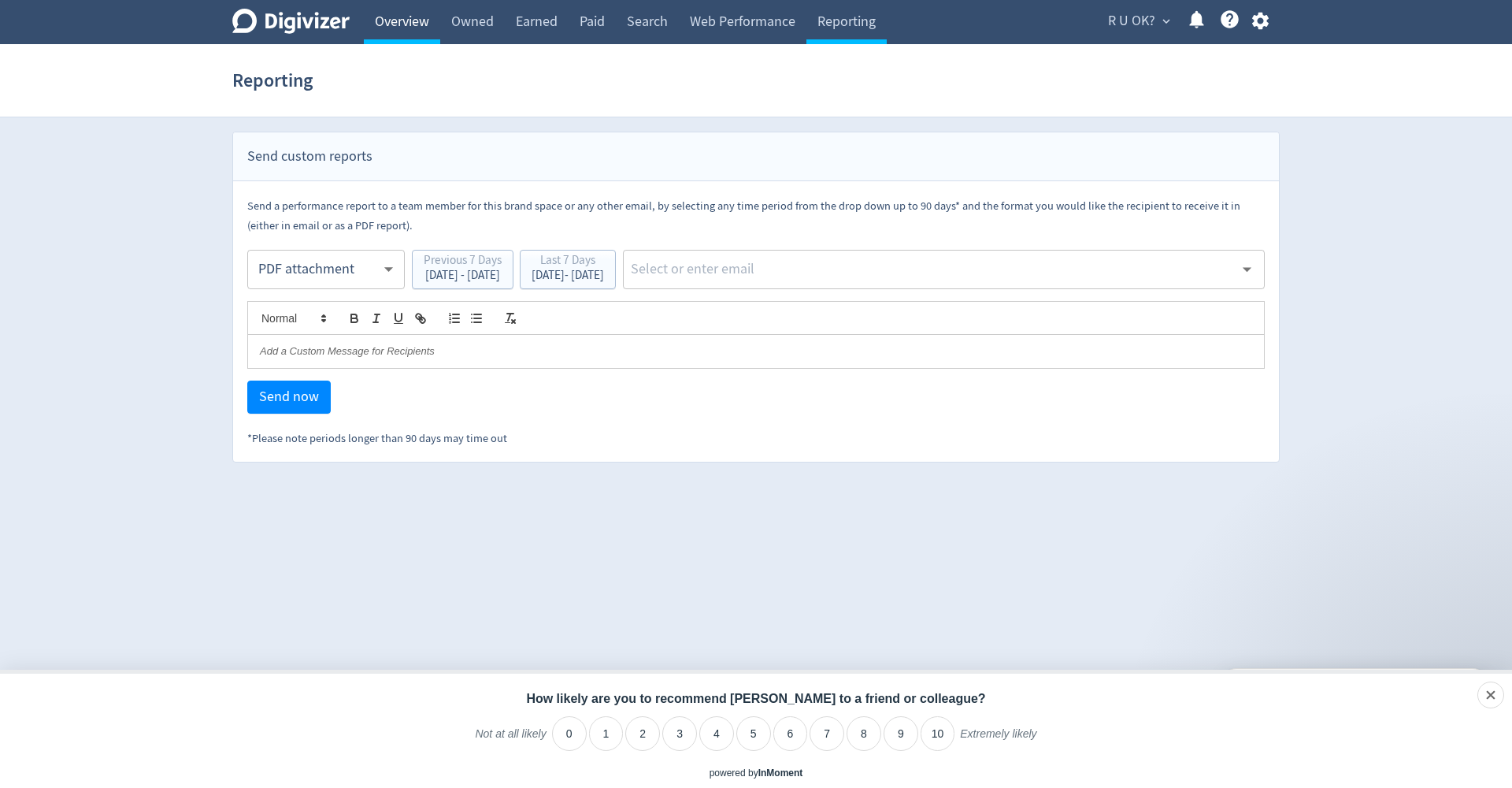
click at [404, 33] on link "Overview" at bounding box center [402, 22] width 77 height 44
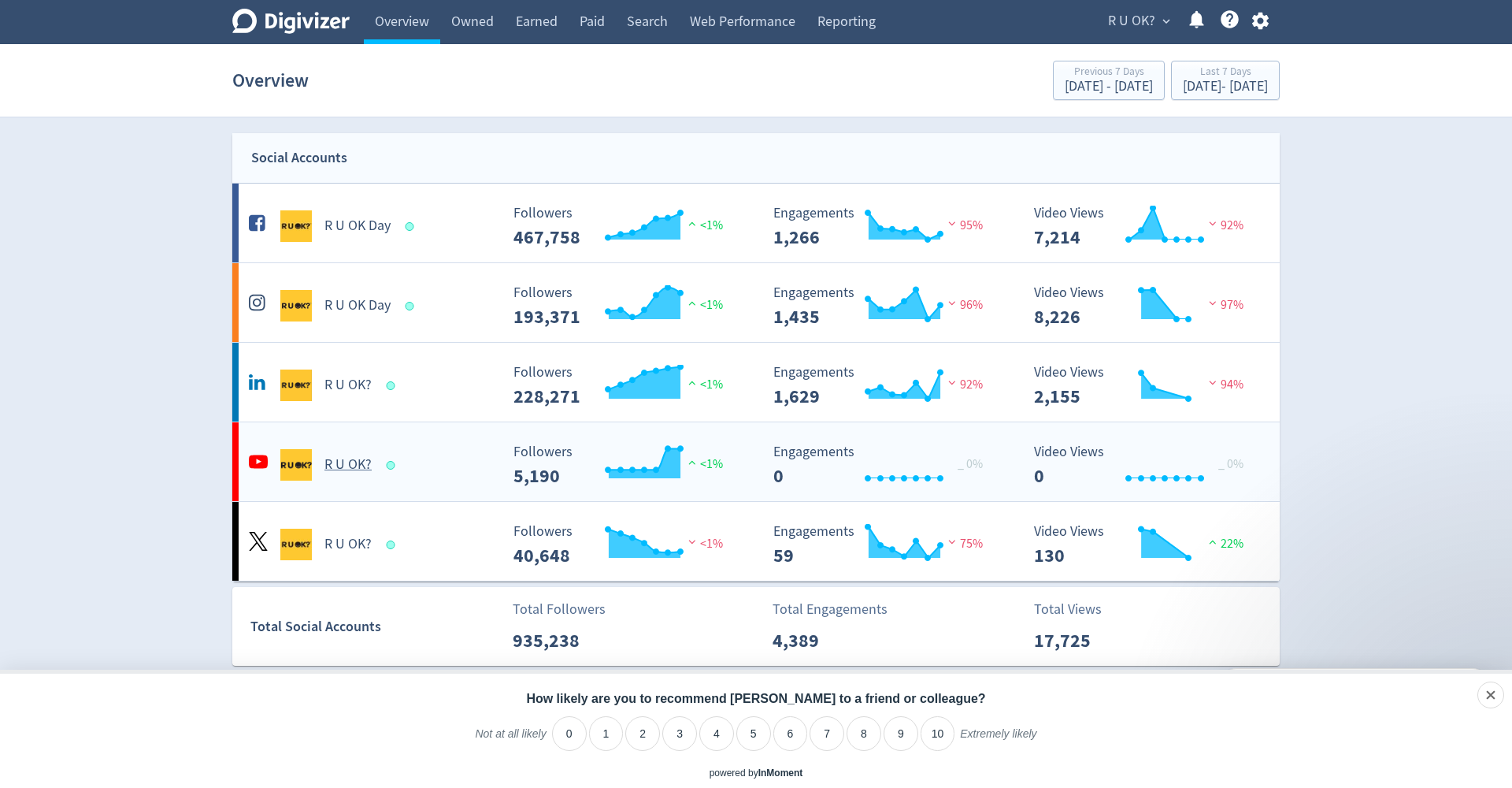
click at [350, 460] on h5 "R U OK?" at bounding box center [348, 464] width 47 height 19
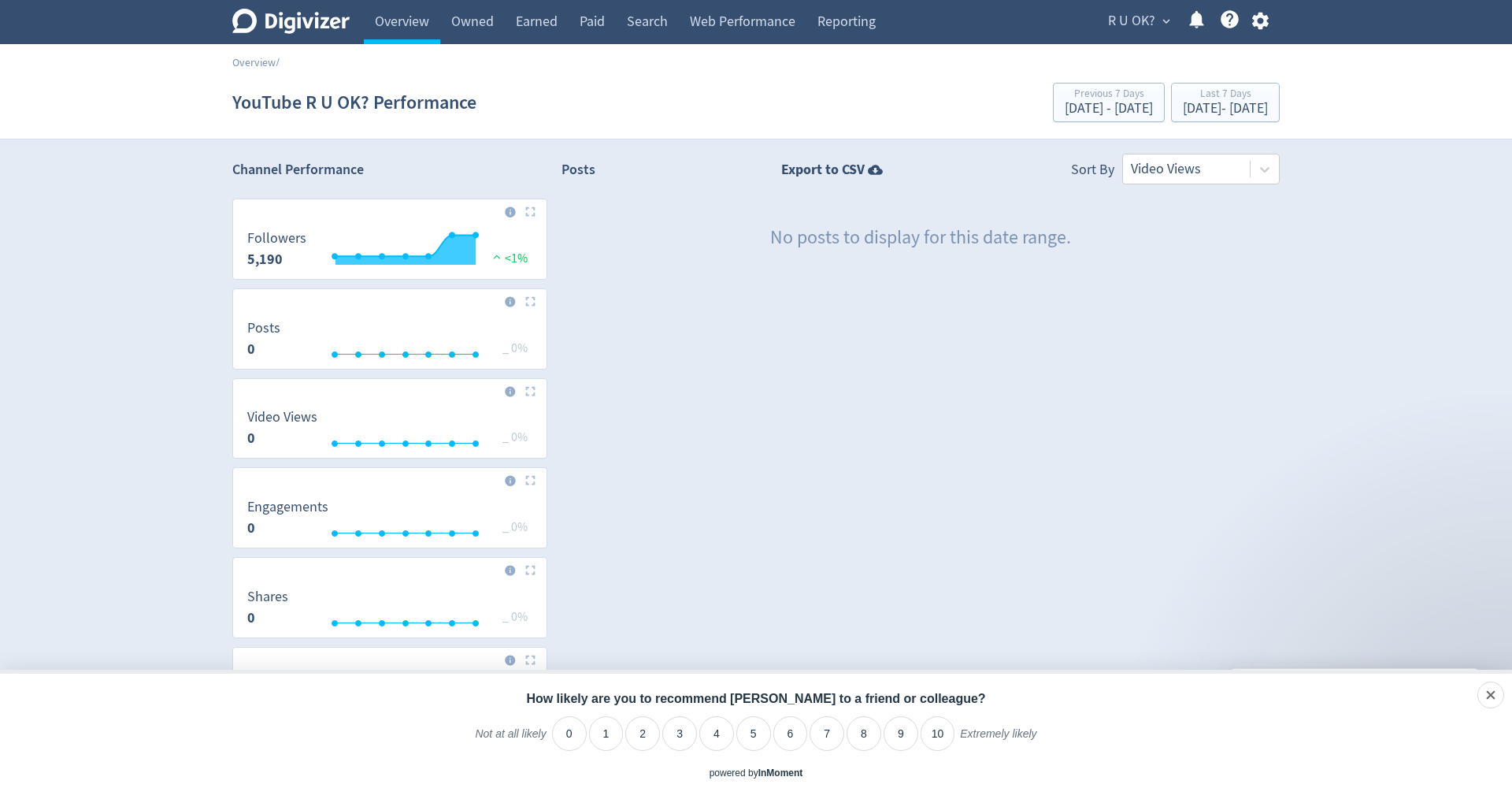
click at [313, 31] on icon "Digivizer Logo" at bounding box center [290, 22] width 117 height 26
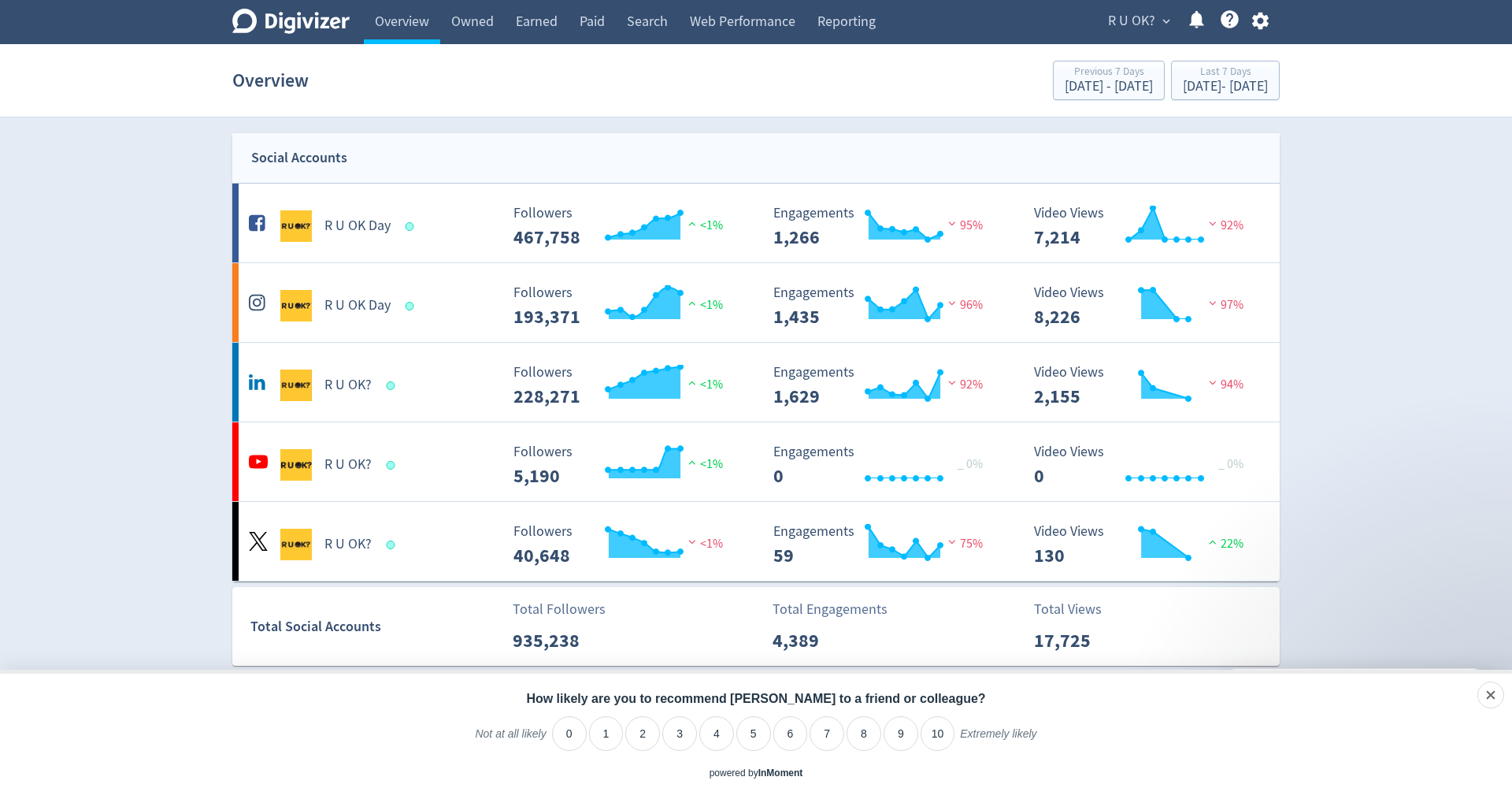
drag, startPoint x: 97, startPoint y: 99, endPoint x: 83, endPoint y: 78, distance: 25.2
click at [96, 99] on section "Overview Previous 7 Days Sep 9, 2025 - Sep 15, 2025 Last 7 Days Sep 16, 2025 - …" at bounding box center [756, 81] width 1512 height 74
